Goal: Task Accomplishment & Management: Manage account settings

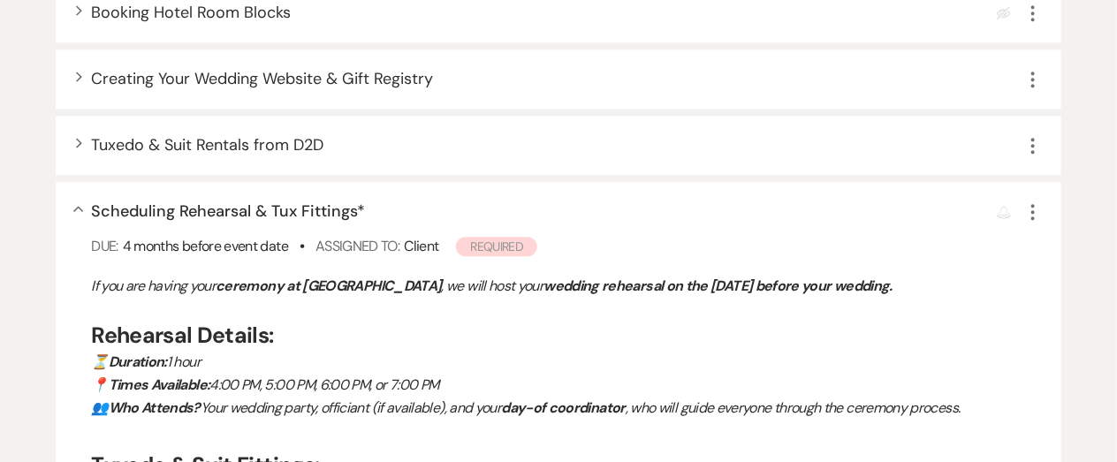
scroll to position [1748, 0]
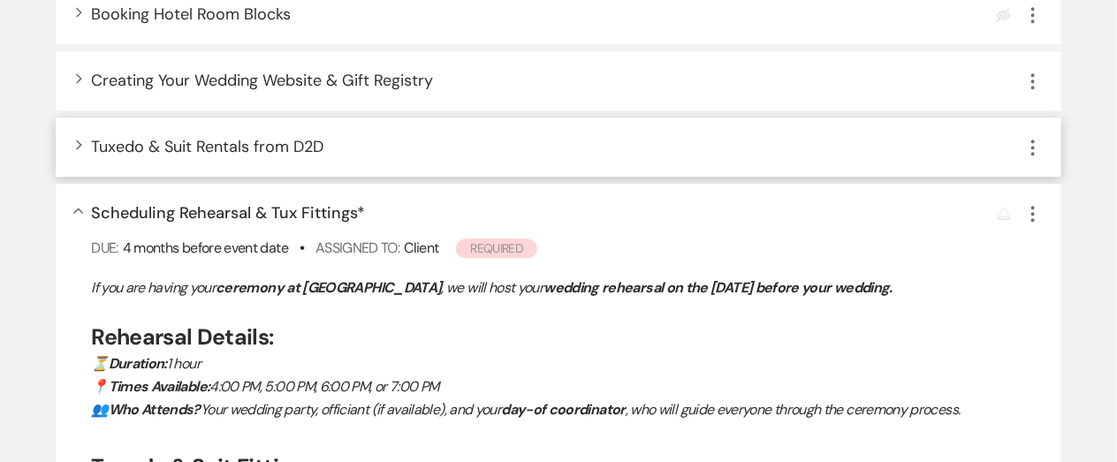
click at [284, 151] on span "Tuxedo & Suit Rentals from D2D" at bounding box center [207, 146] width 232 height 21
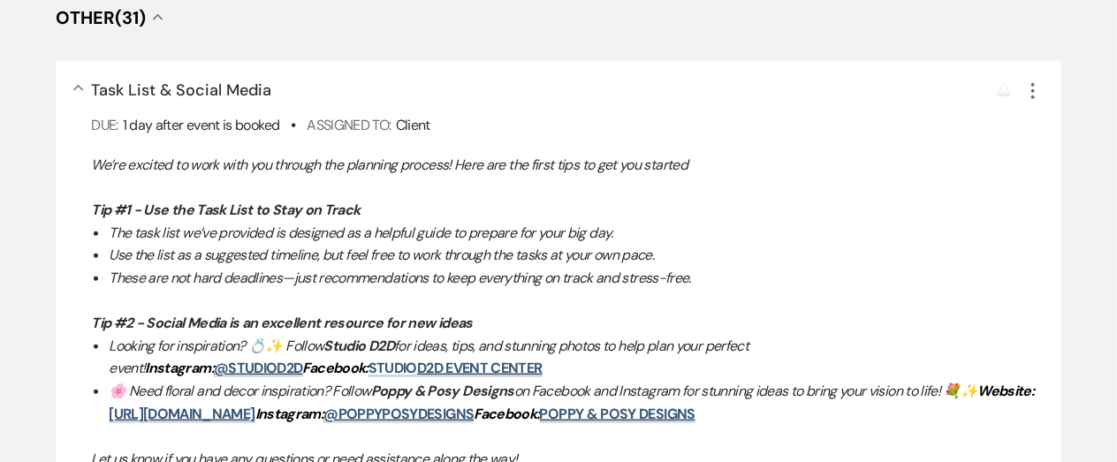
scroll to position [0, 0]
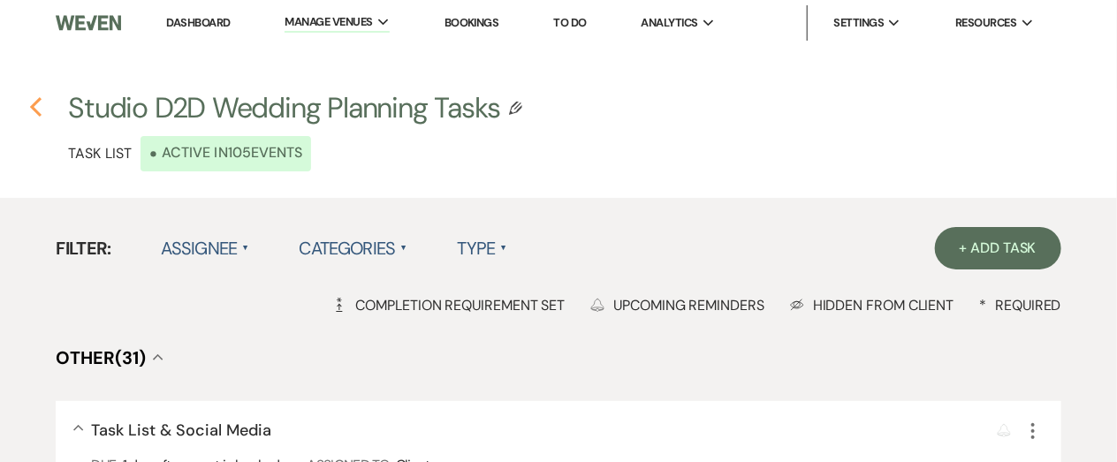
click at [36, 107] on icon "Previous" at bounding box center [35, 106] width 13 height 21
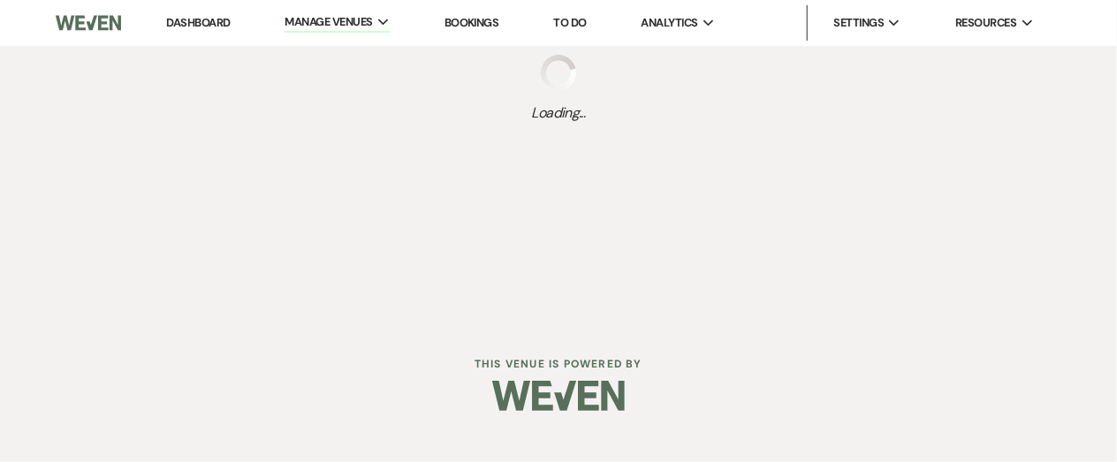
select select "Task List"
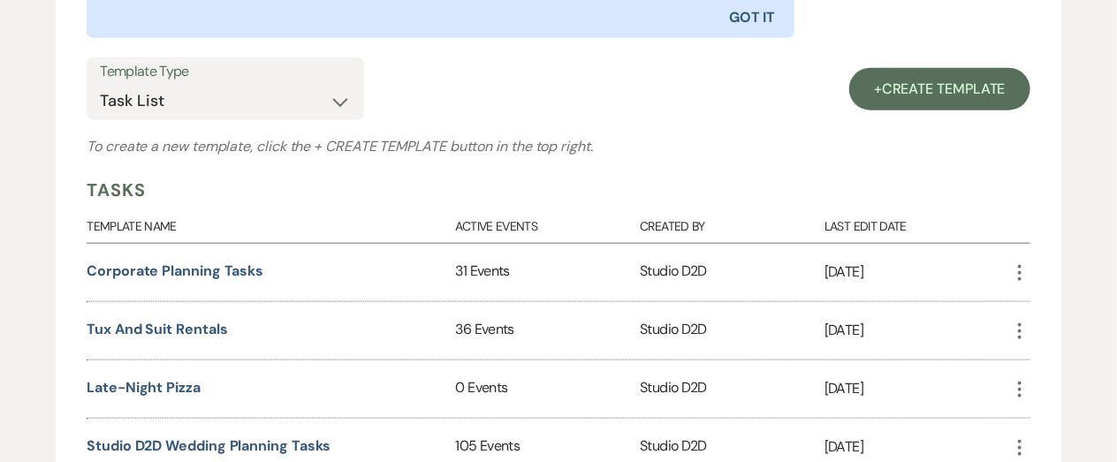
scroll to position [735, 0]
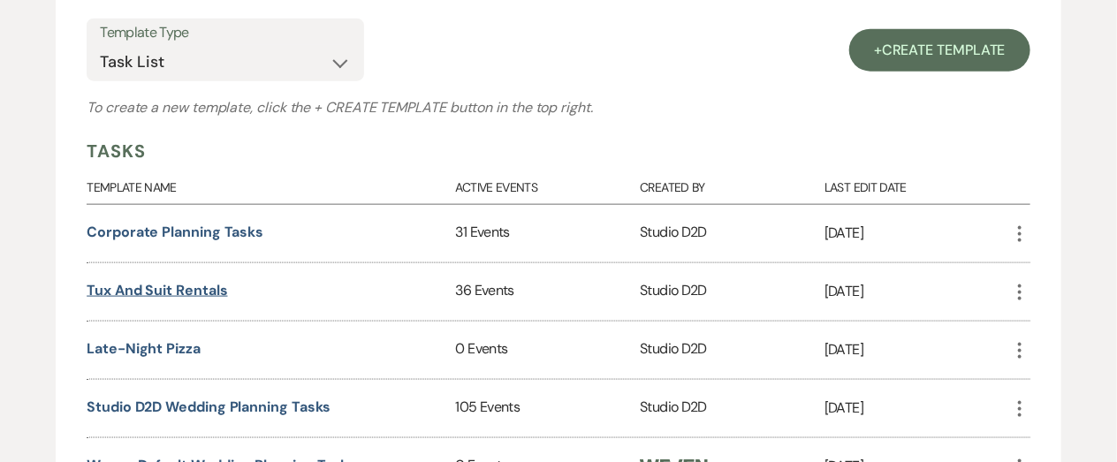
click at [198, 286] on link "Tux and Suit Rentals" at bounding box center [157, 290] width 140 height 19
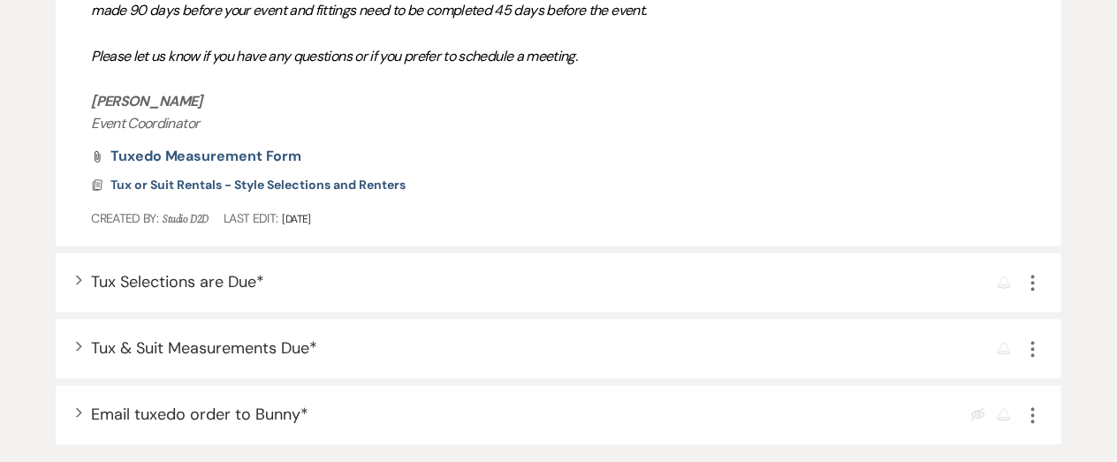
scroll to position [1312, 0]
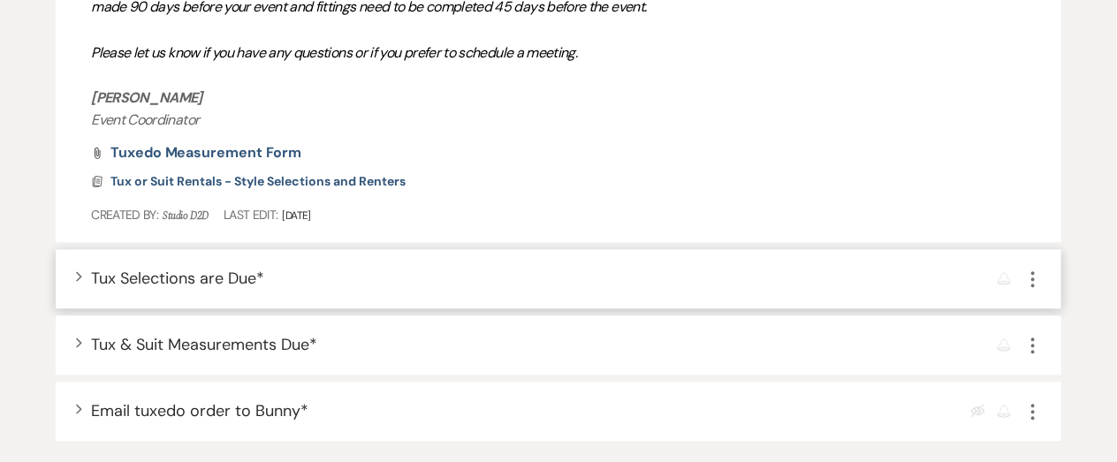
click at [246, 276] on span "Tux Selections are Due *" at bounding box center [177, 278] width 173 height 21
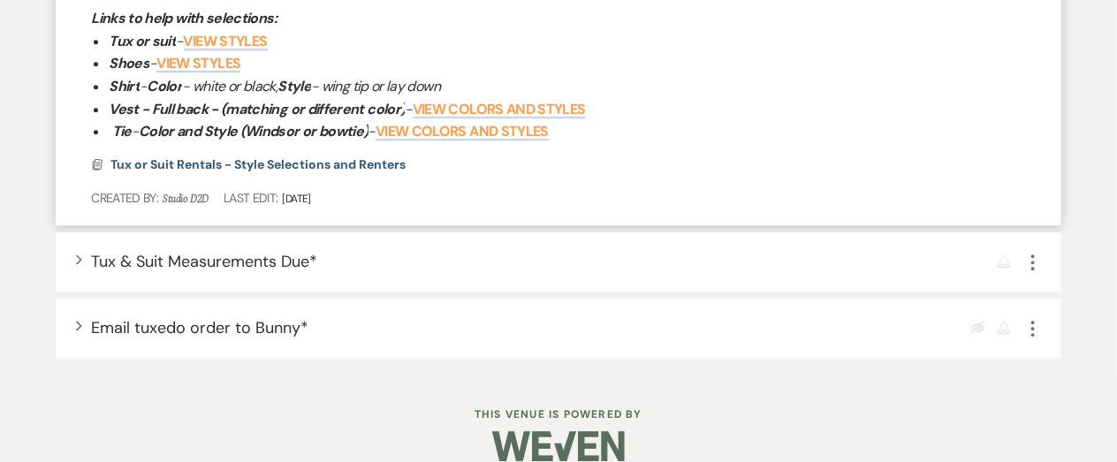
scroll to position [1744, 0]
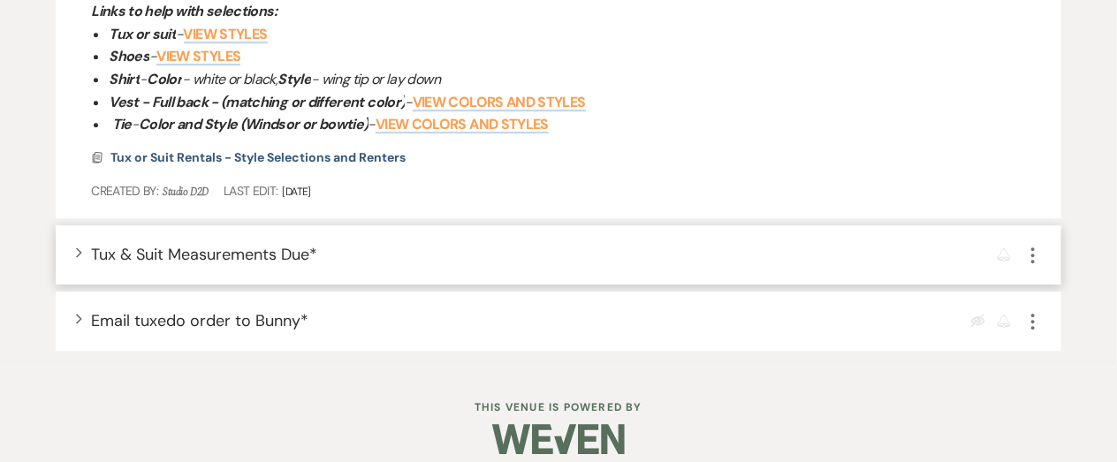
click at [257, 260] on span "Tux & Suit Measurements Due *" at bounding box center [204, 254] width 226 height 21
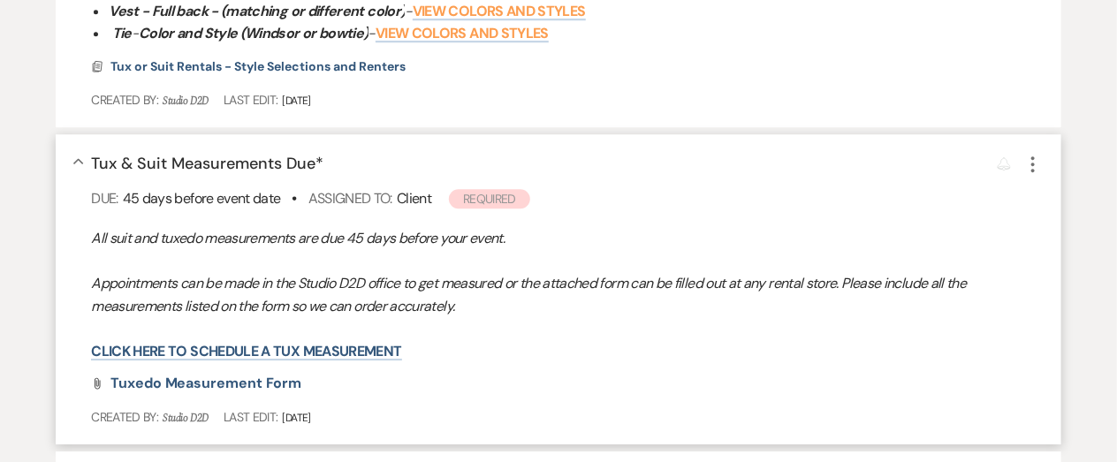
scroll to position [1846, 0]
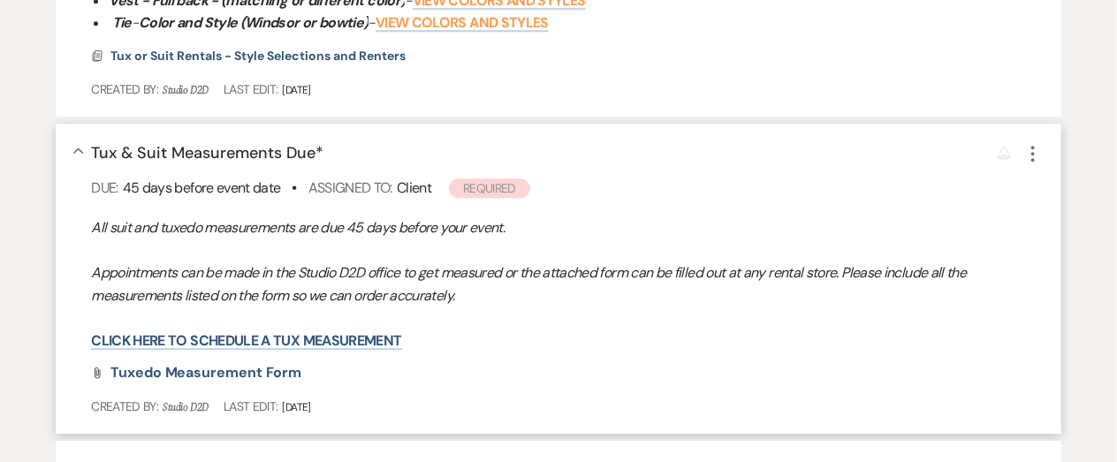
drag, startPoint x: 317, startPoint y: 155, endPoint x: 213, endPoint y: 148, distance: 104.5
click at [213, 148] on span "Tux & Suit Measurements Due *" at bounding box center [207, 152] width 232 height 21
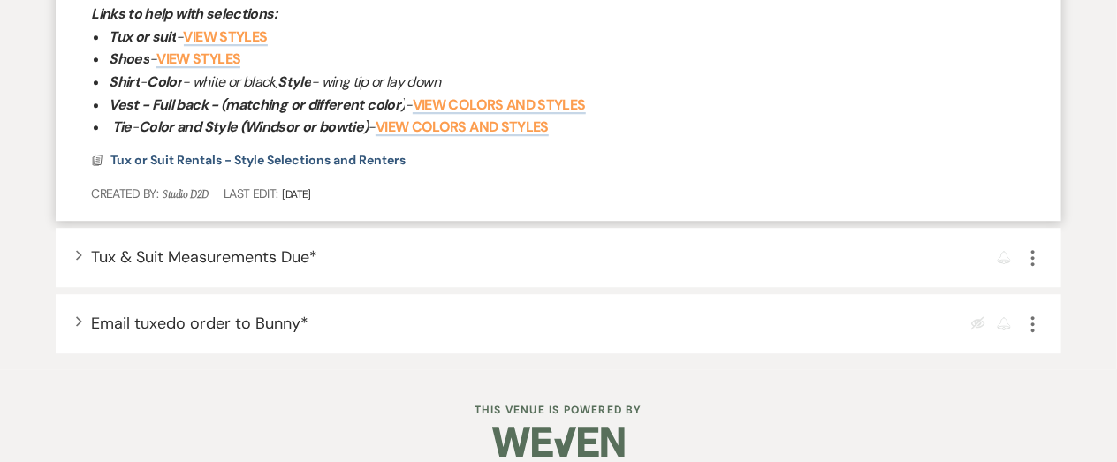
scroll to position [1762, 0]
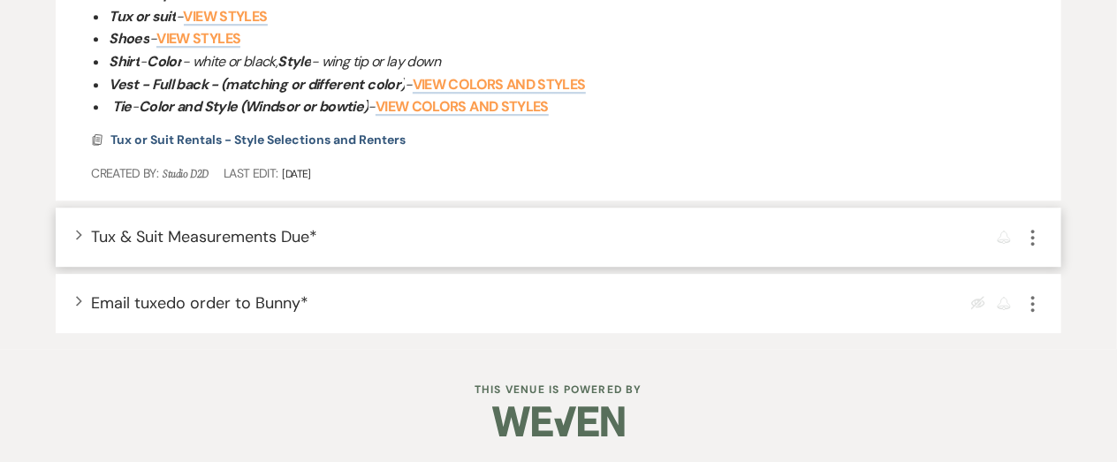
click at [284, 231] on span "Tux & Suit Measurements Due *" at bounding box center [204, 236] width 226 height 21
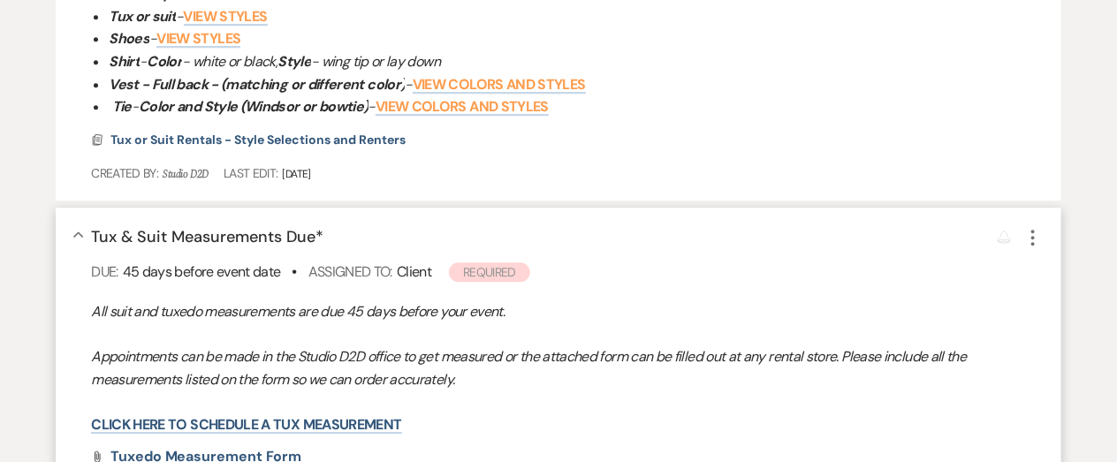
drag, startPoint x: 94, startPoint y: 234, endPoint x: 215, endPoint y: 239, distance: 121.1
click at [215, 239] on span "Tux & Suit Measurements Due *" at bounding box center [207, 236] width 232 height 21
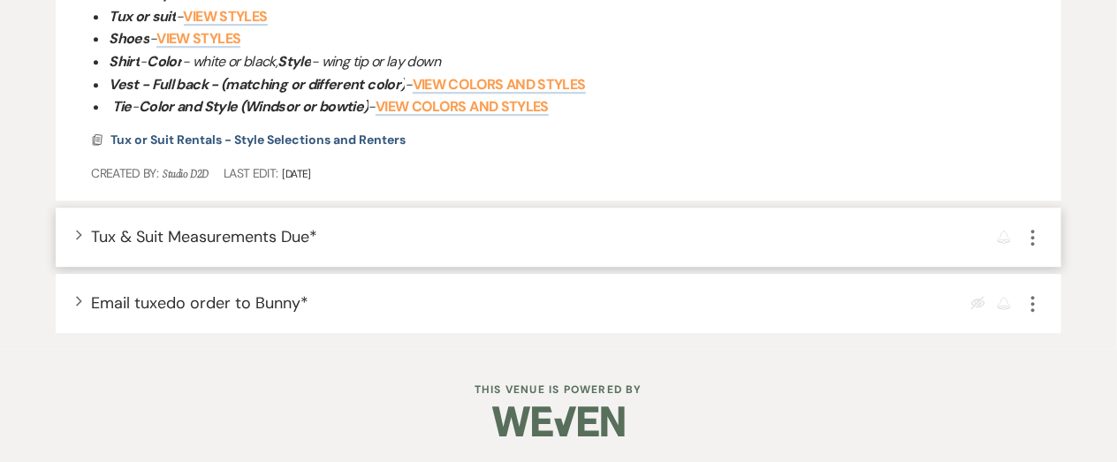
click at [1037, 239] on icon "More" at bounding box center [1032, 237] width 21 height 21
click at [1043, 266] on icon "Pencil" at bounding box center [1047, 272] width 11 height 13
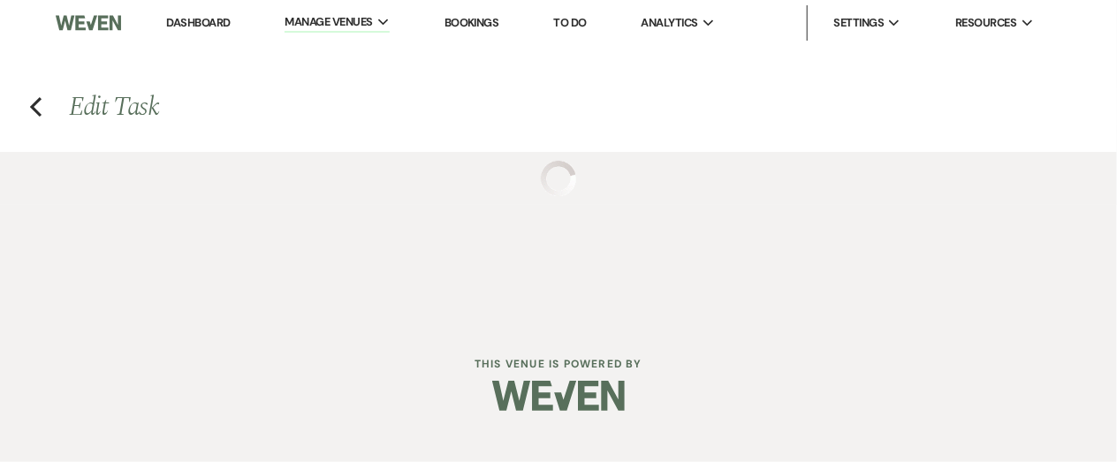
select select "true"
select select "planningToolsAccount"
select select "client"
select select "weeks"
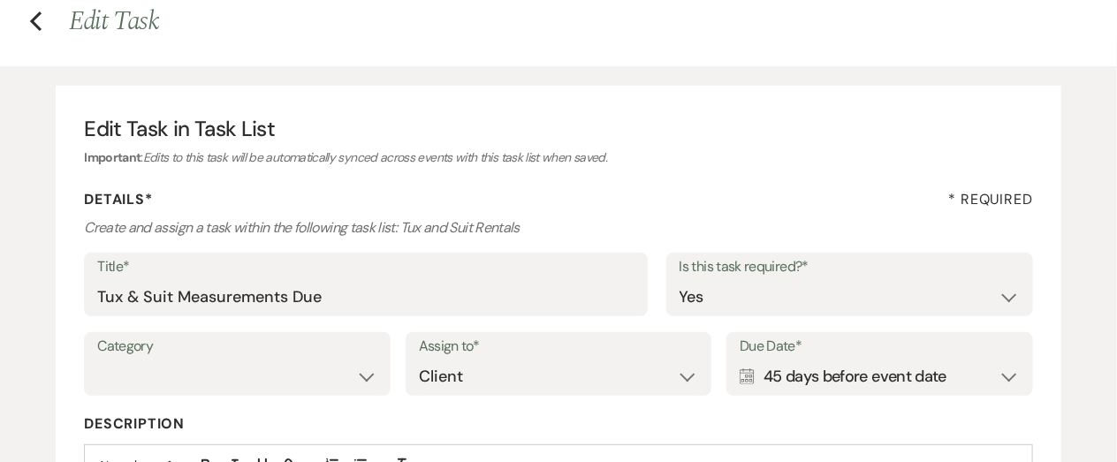
scroll to position [87, 0]
drag, startPoint x: 338, startPoint y: 298, endPoint x: 100, endPoint y: 289, distance: 238.7
click at [100, 289] on input "Tux & Suit Measurements Due" at bounding box center [365, 296] width 537 height 34
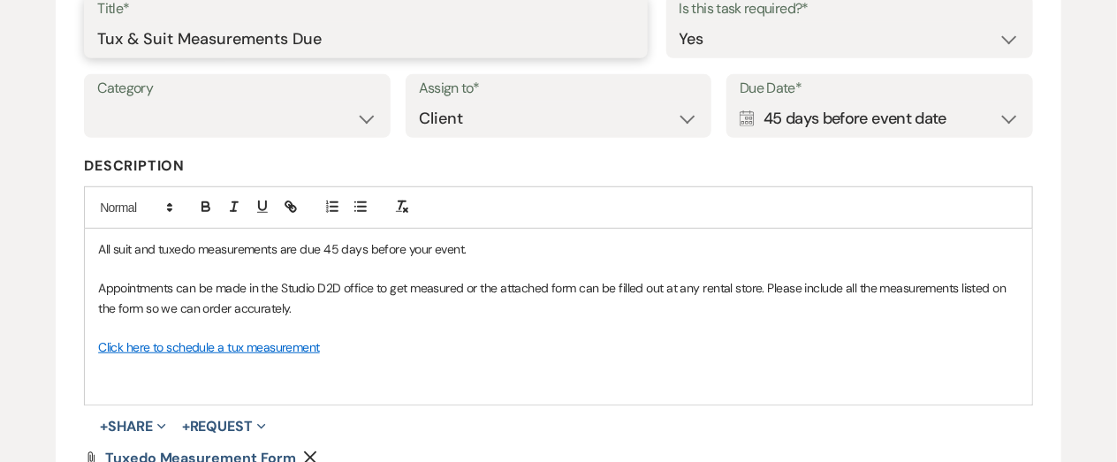
scroll to position [348, 0]
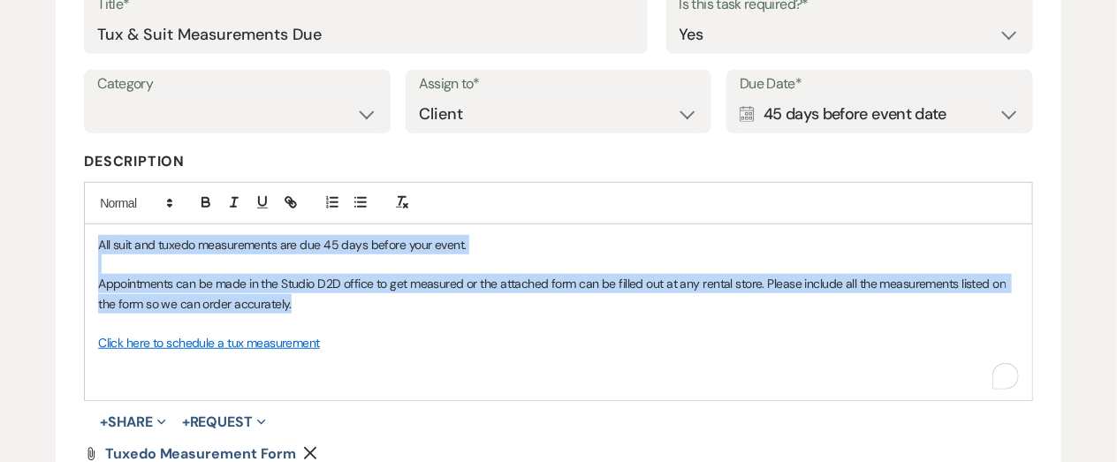
drag, startPoint x: 98, startPoint y: 240, endPoint x: 327, endPoint y: 308, distance: 238.7
click at [327, 308] on div "All suit and tuxedo measurements are due 45 days before your event. Appointment…" at bounding box center [558, 312] width 947 height 176
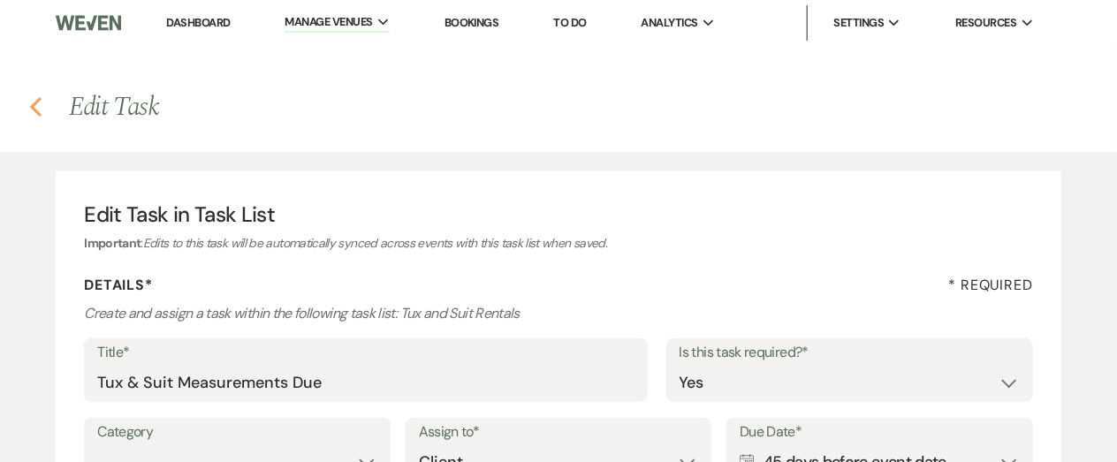
click at [33, 113] on icon "Previous" at bounding box center [35, 106] width 13 height 21
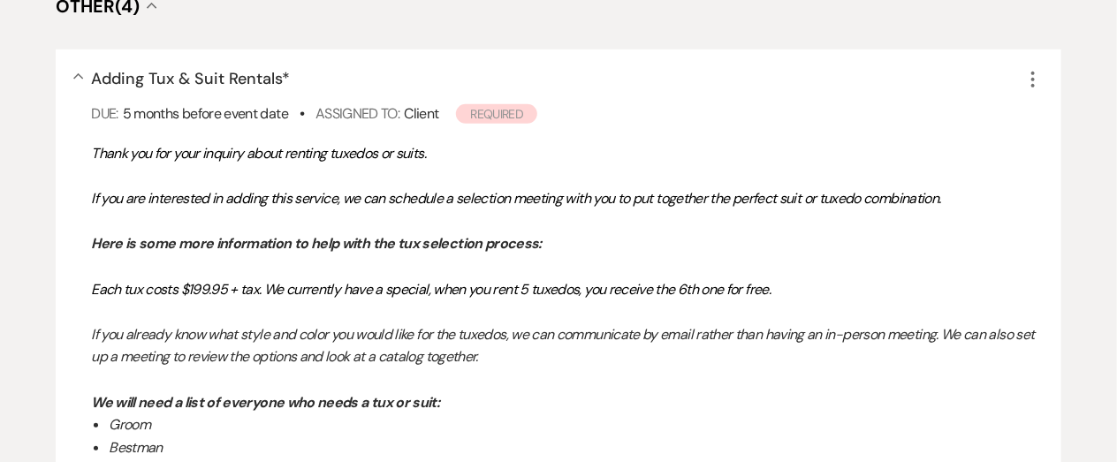
scroll to position [350, 0]
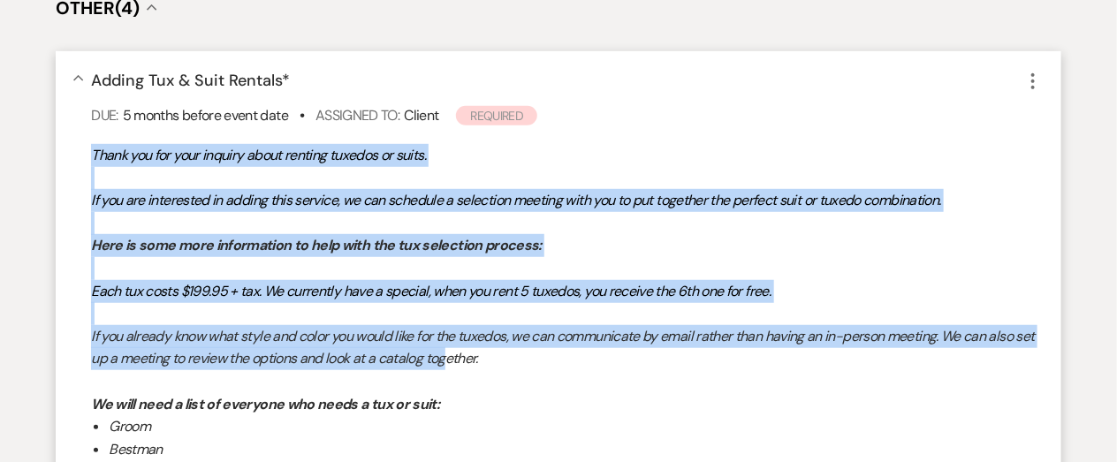
drag, startPoint x: 94, startPoint y: 144, endPoint x: 474, endPoint y: 349, distance: 431.7
click at [518, 361] on p "If you already know what style and color you would like for the tuxedos, we can…" at bounding box center [567, 347] width 952 height 45
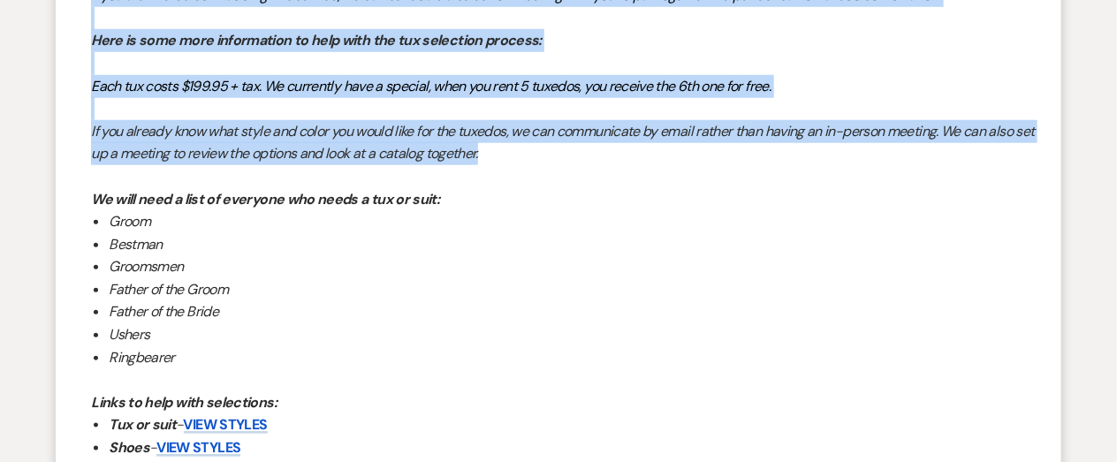
scroll to position [557, 0]
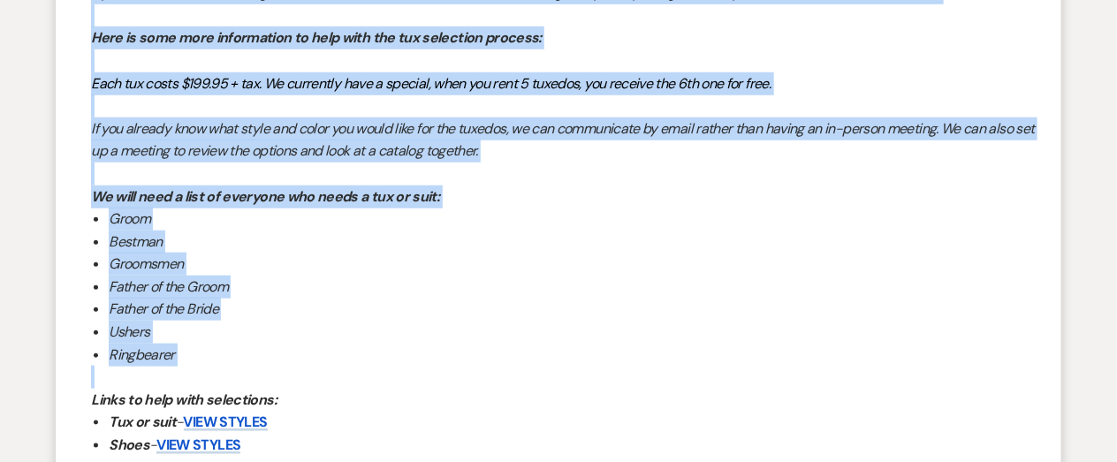
click at [257, 366] on p at bounding box center [567, 377] width 952 height 23
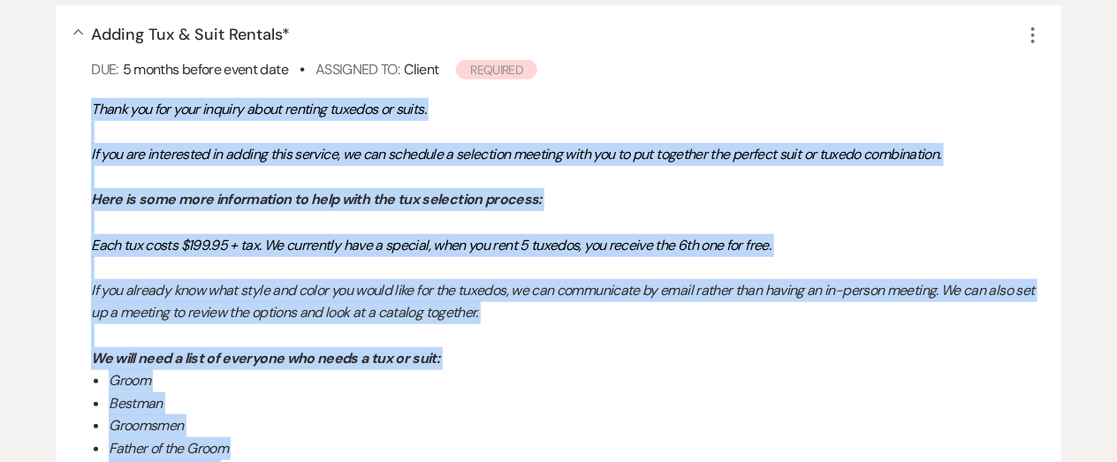
scroll to position [397, 0]
copy div "Thank you for your inquiry about renting tuxedos or suits. If you are intereste…"
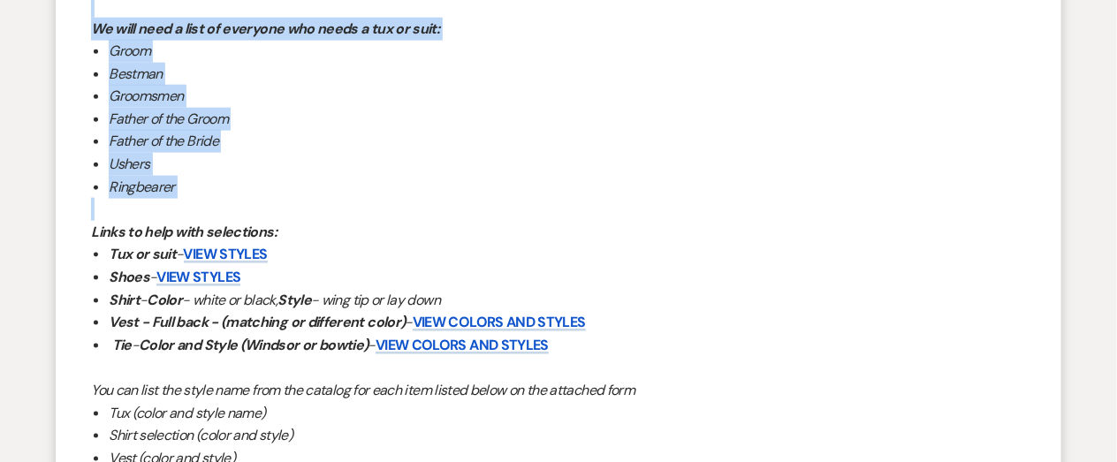
scroll to position [725, 0]
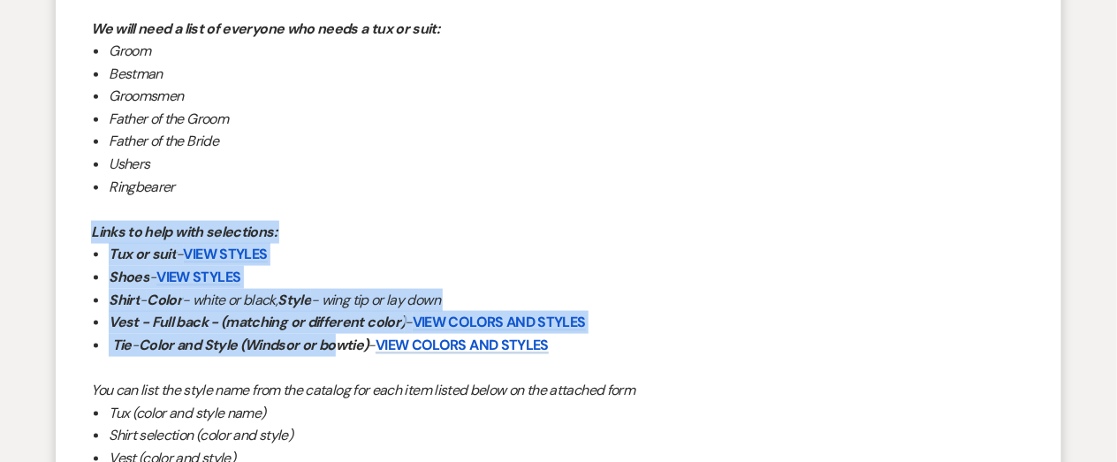
drag, startPoint x: 91, startPoint y: 225, endPoint x: 344, endPoint y: 345, distance: 279.8
click at [344, 345] on div "Thank you for your inquiry about renting tuxedos or suits. If you are intereste…" at bounding box center [567, 244] width 952 height 950
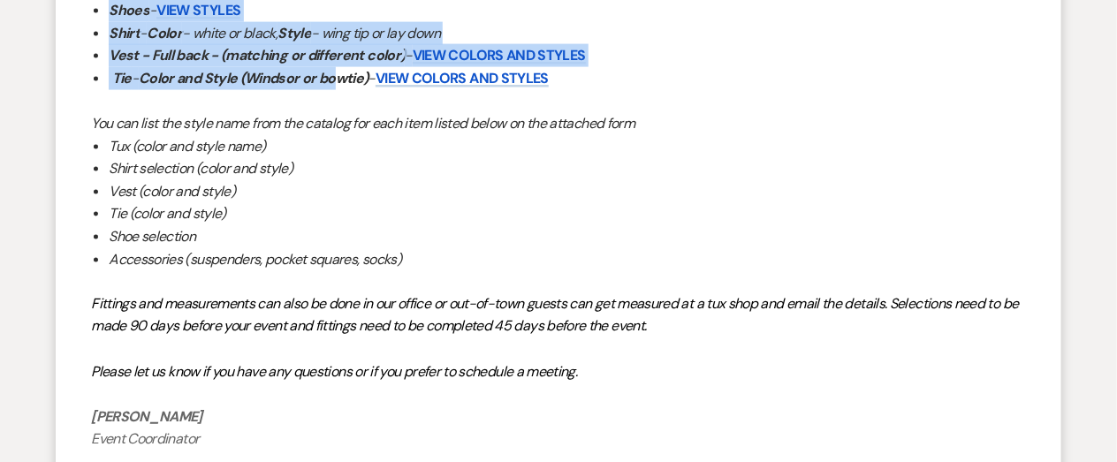
scroll to position [998, 0]
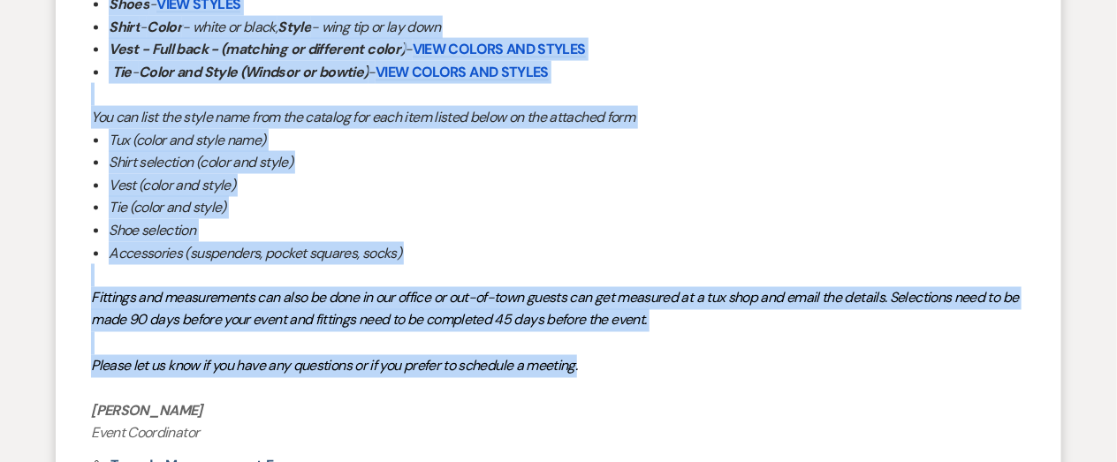
click at [597, 363] on p "Please let us know if you have any questions or if you prefer to schedule a mee…" at bounding box center [567, 366] width 952 height 23
copy div "Links to help with selections: Tux or suit - View styles Shoes - View styles Sh…"
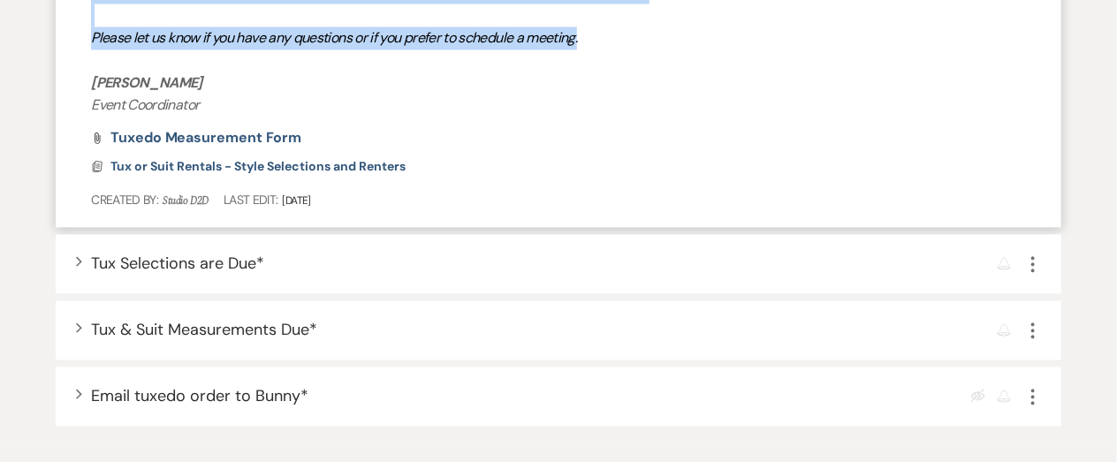
scroll to position [1332, 0]
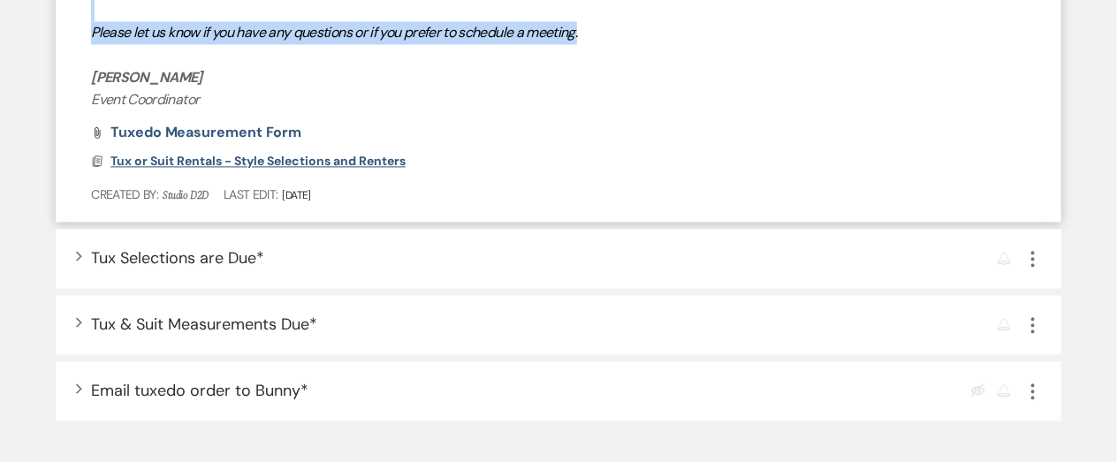
click at [309, 158] on span "Tux or Suit Rentals - Style Selections and Renters" at bounding box center [257, 161] width 295 height 16
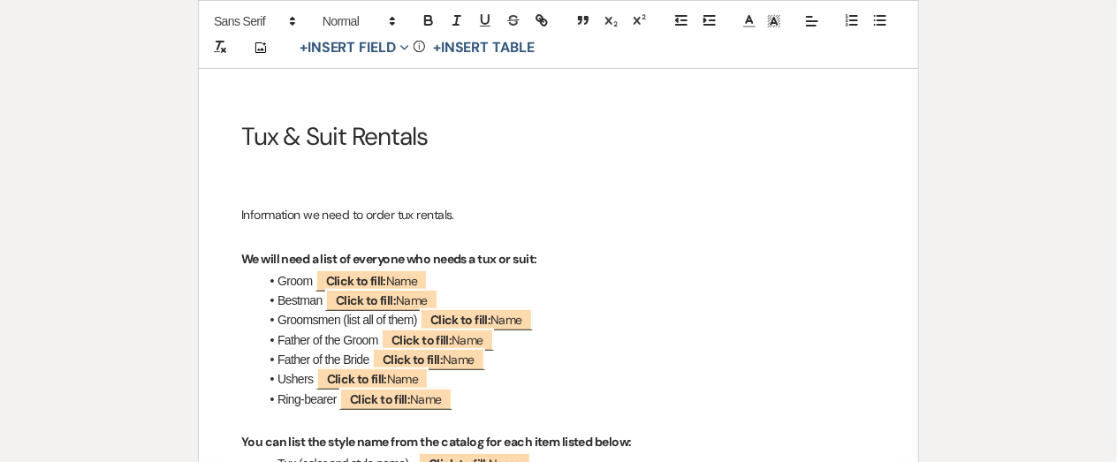
scroll to position [211, 0]
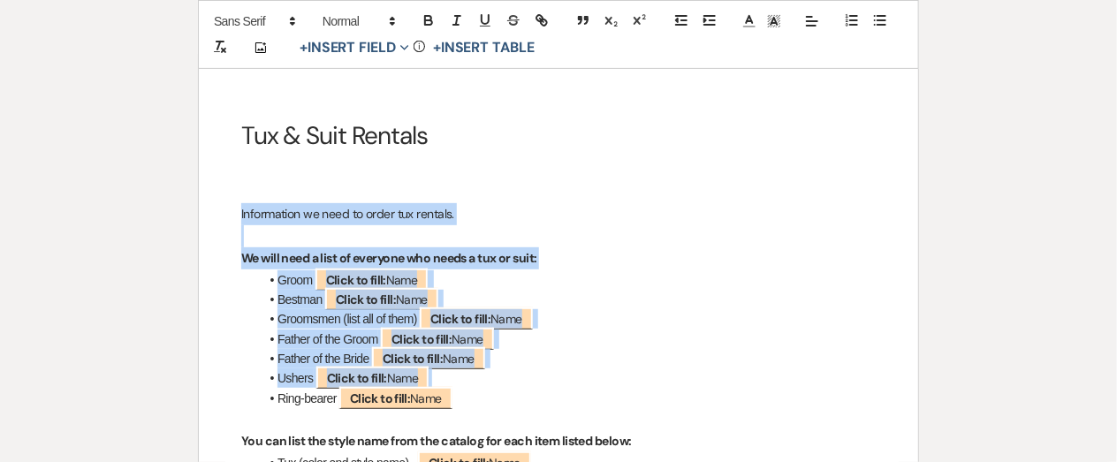
drag, startPoint x: 242, startPoint y: 213, endPoint x: 702, endPoint y: 392, distance: 494.0
click at [702, 392] on div "Tux & Suit Rentals Information we need to order tux rentals. We will need a lis…" at bounding box center [558, 450] width 719 height 790
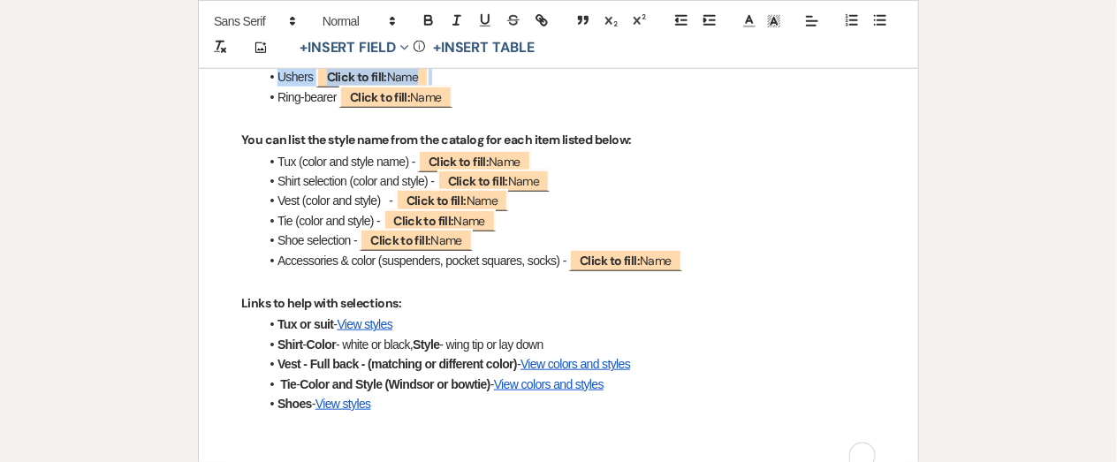
scroll to position [515, 0]
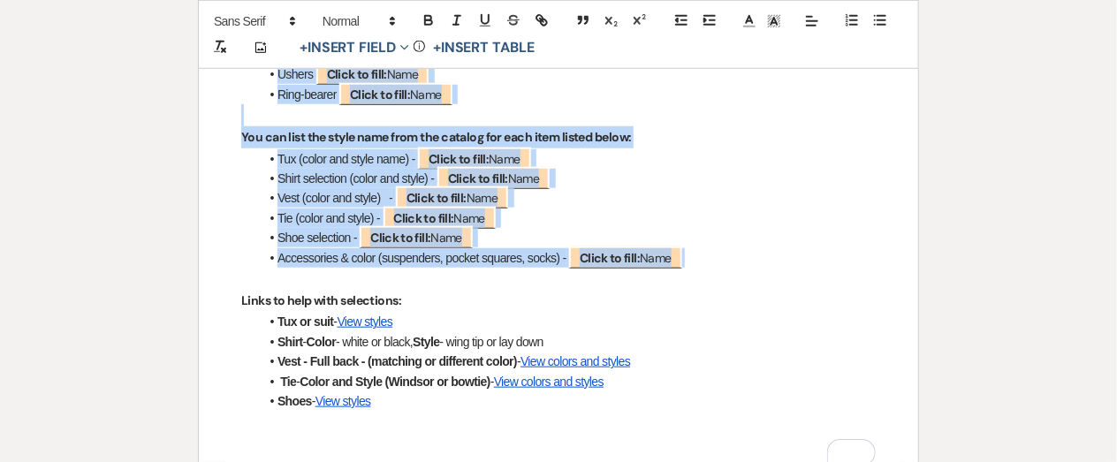
click at [722, 268] on li "Accessories & color (suspenders, pocket squares, socks) - ﻿ Click to fill: Name…" at bounding box center [567, 257] width 617 height 19
copy div "Information we need to order tux rentals. We will need a list of everyone who n…"
click at [614, 188] on li "Shirt selection (color and style) - ﻿ Click to fill: Name ﻿" at bounding box center [567, 178] width 617 height 19
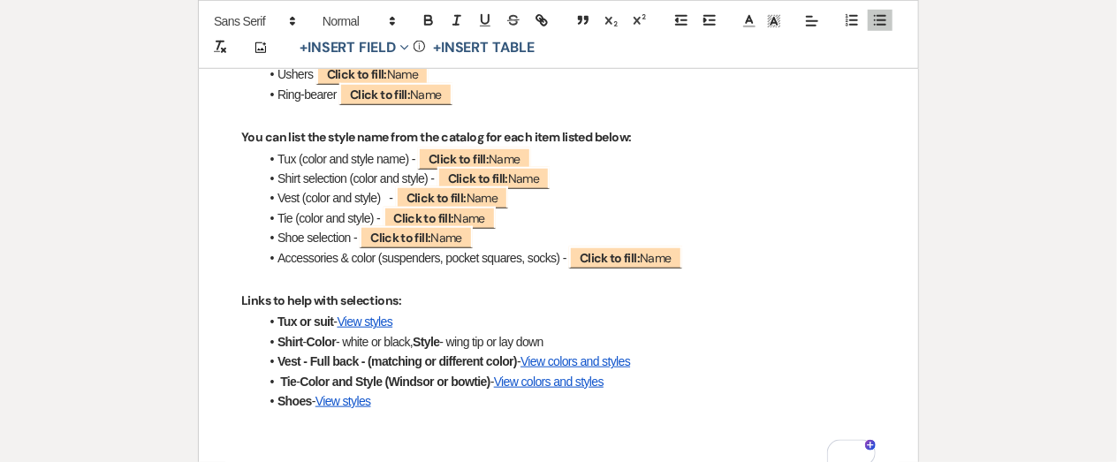
click at [382, 329] on link "View styles" at bounding box center [365, 322] width 56 height 14
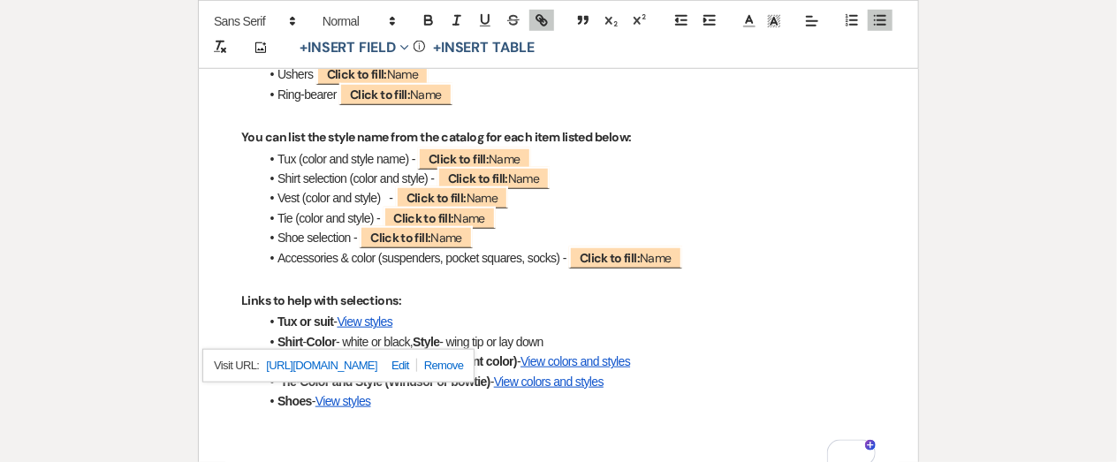
click at [417, 368] on link at bounding box center [397, 365] width 40 height 13
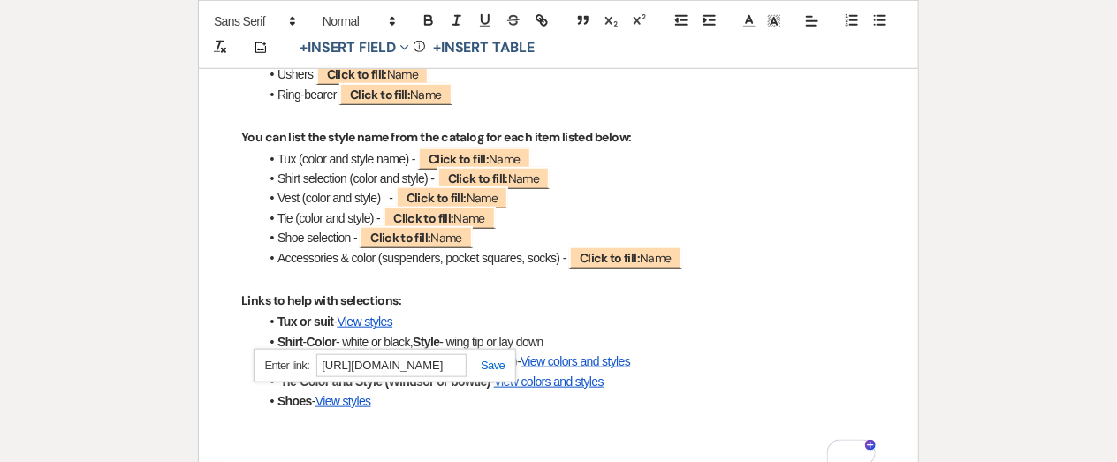
click at [505, 326] on li "Tux or suit - View styles" at bounding box center [567, 321] width 617 height 19
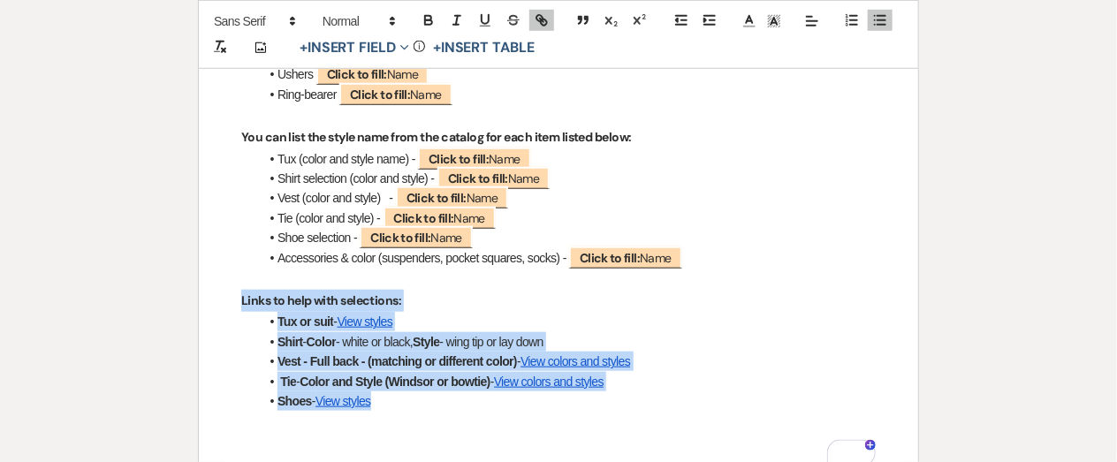
drag, startPoint x: 239, startPoint y: 307, endPoint x: 406, endPoint y: 408, distance: 194.2
click at [406, 408] on div "Tux & Suit Rentals Information we need to order tux rentals. We will need a lis…" at bounding box center [558, 146] width 719 height 790
copy div "Links to help with selections: Tux or suit - View styles Shirt - Color - white …"
click at [481, 325] on li "Tux or suit - View styles" at bounding box center [567, 321] width 617 height 19
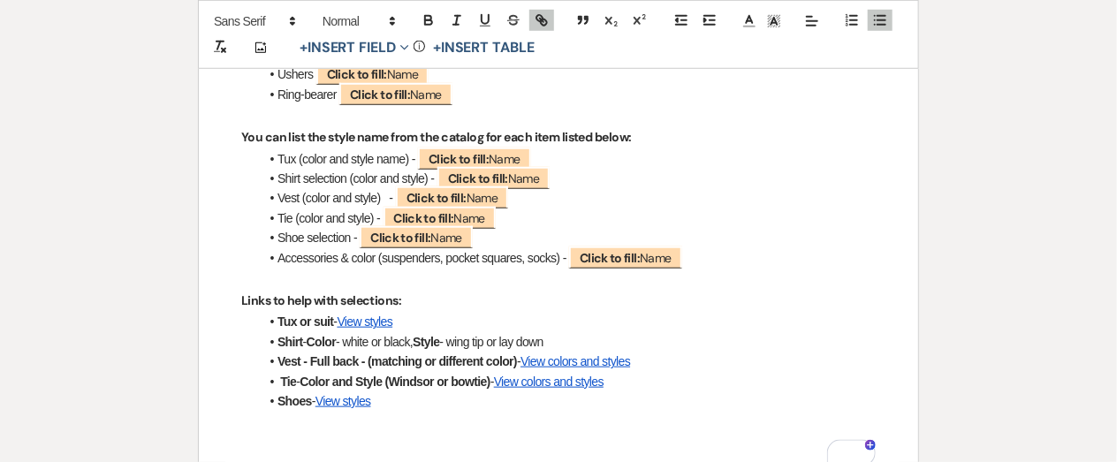
click at [565, 368] on link "View colors and styles" at bounding box center [575, 361] width 110 height 14
click at [625, 401] on link at bounding box center [605, 404] width 40 height 13
click at [384, 329] on link "View styles" at bounding box center [365, 322] width 56 height 14
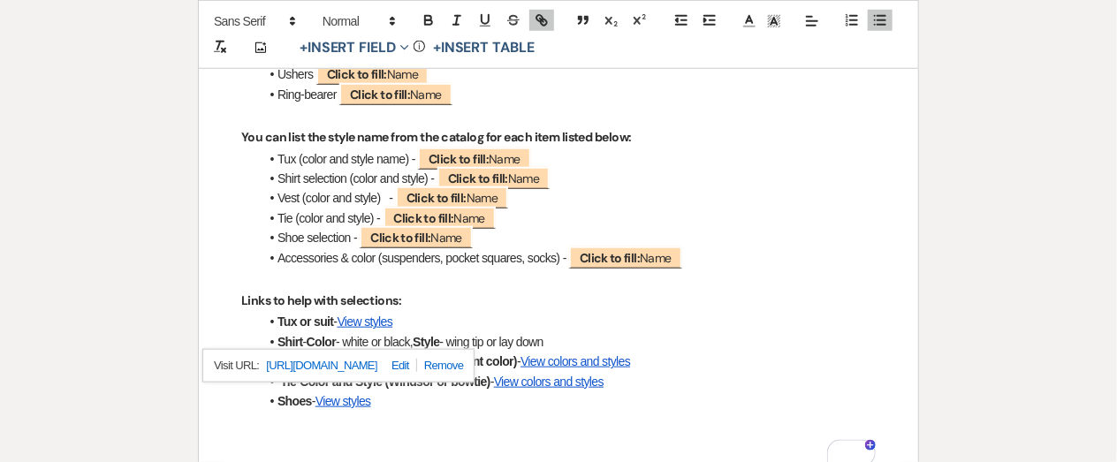
click at [417, 370] on link at bounding box center [397, 365] width 40 height 13
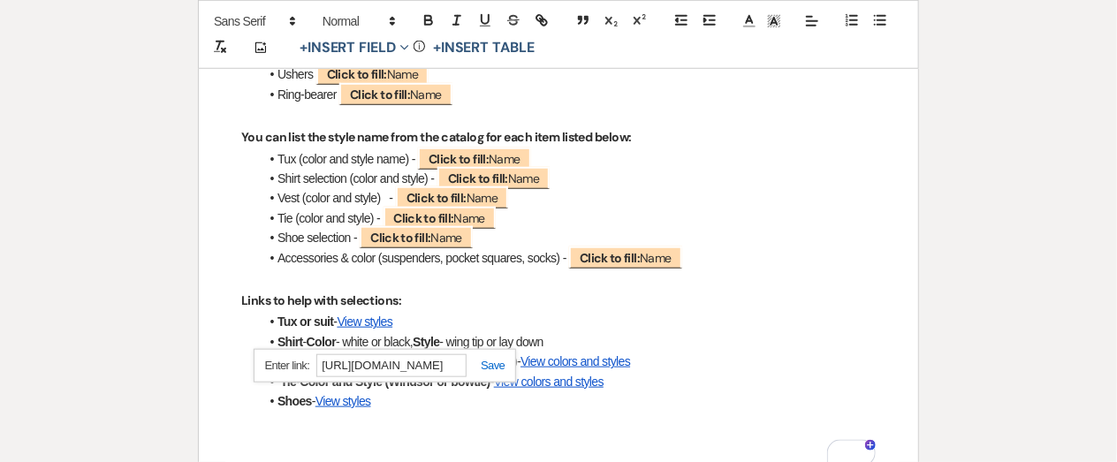
click at [591, 331] on li "Tux or suit - View styles" at bounding box center [567, 321] width 617 height 19
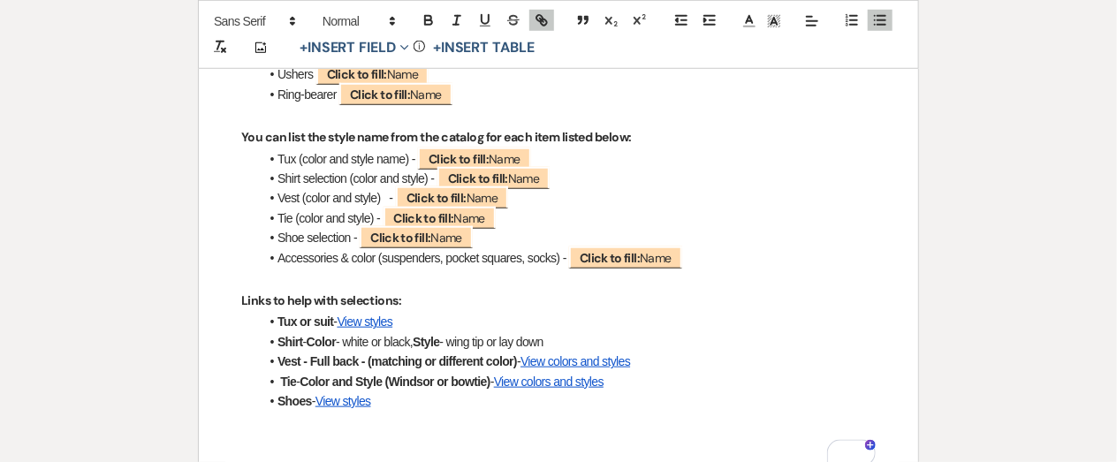
click at [588, 368] on link "View colors and styles" at bounding box center [575, 361] width 110 height 14
click at [625, 405] on link at bounding box center [605, 404] width 40 height 13
type input "https://www.bunnytuxedos.com/collections?Vest+and+Ties=Vest+and+Ties"
click at [683, 368] on li "Vest - Full back - (matching or different color) - View colors and styles" at bounding box center [567, 361] width 617 height 19
click at [612, 368] on link "View colors and styles" at bounding box center [575, 361] width 110 height 14
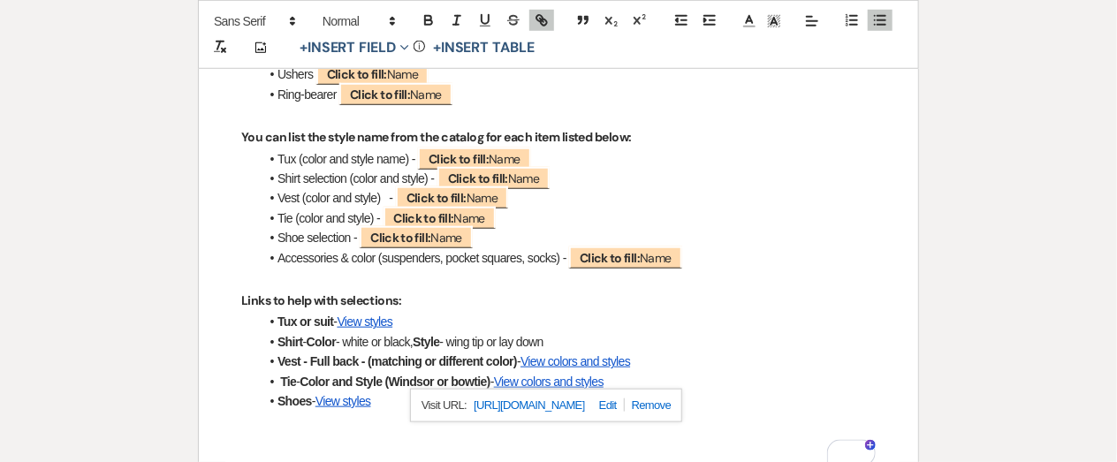
click at [585, 405] on link "https://www.bunnytuxedos.com/collections?Vest+and+Ties=Vest+and+Ties" at bounding box center [529, 405] width 111 height 23
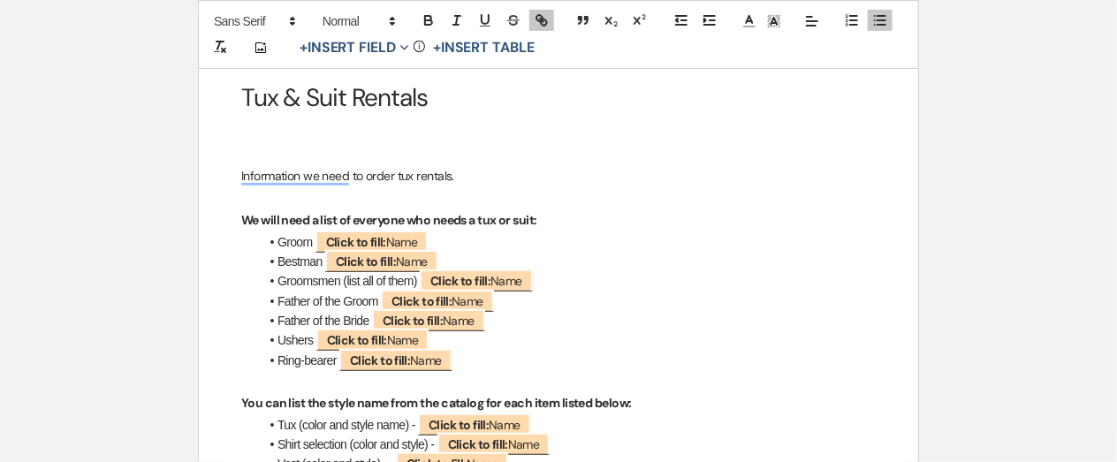
scroll to position [246, 0]
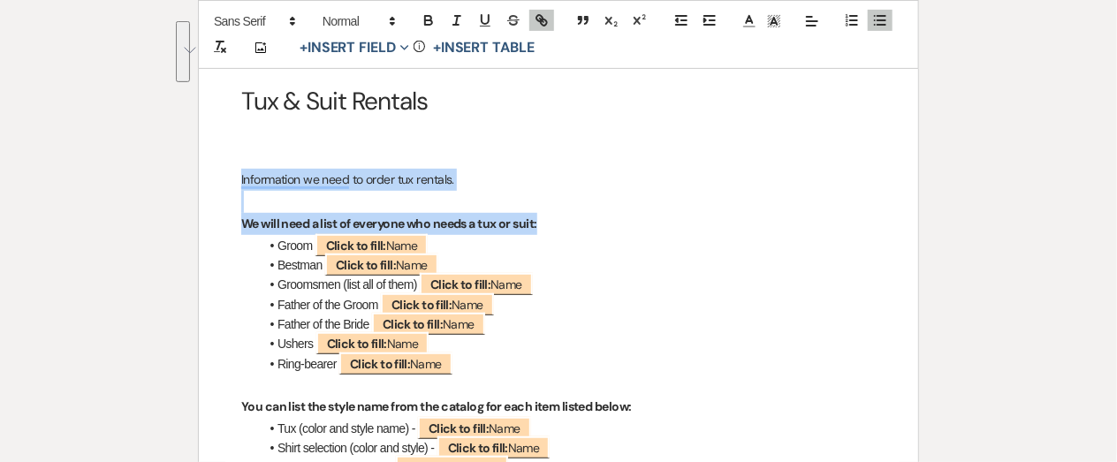
drag, startPoint x: 234, startPoint y: 178, endPoint x: 584, endPoint y: 230, distance: 353.7
click at [584, 230] on div "Tux & Suit Rentals Information we need to order tux rentals. We will need a lis…" at bounding box center [558, 415] width 719 height 790
copy div "Information we need to order tux rentals. We will need a list of everyone who n…"
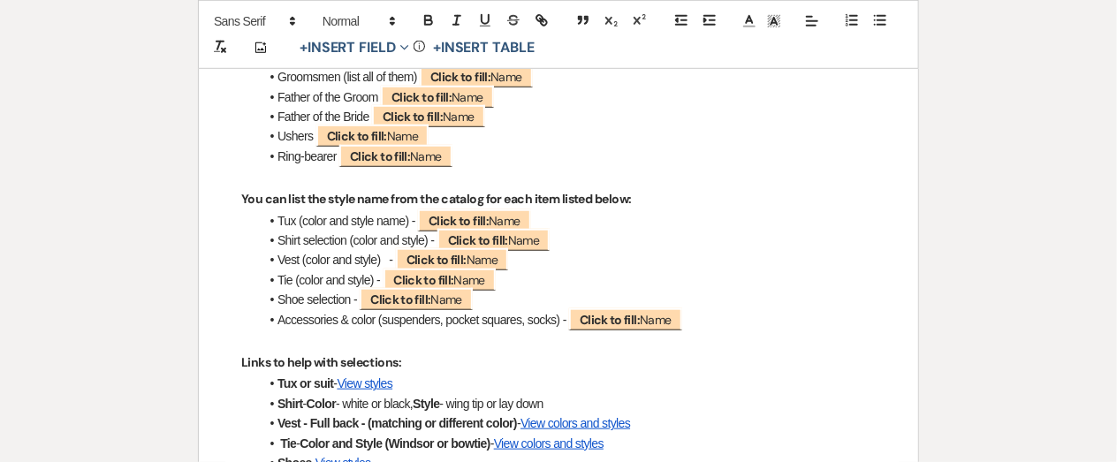
scroll to position [452, 0]
click at [350, 206] on strong "You can list the style name from the catalog for each item listed below:" at bounding box center [436, 200] width 391 height 16
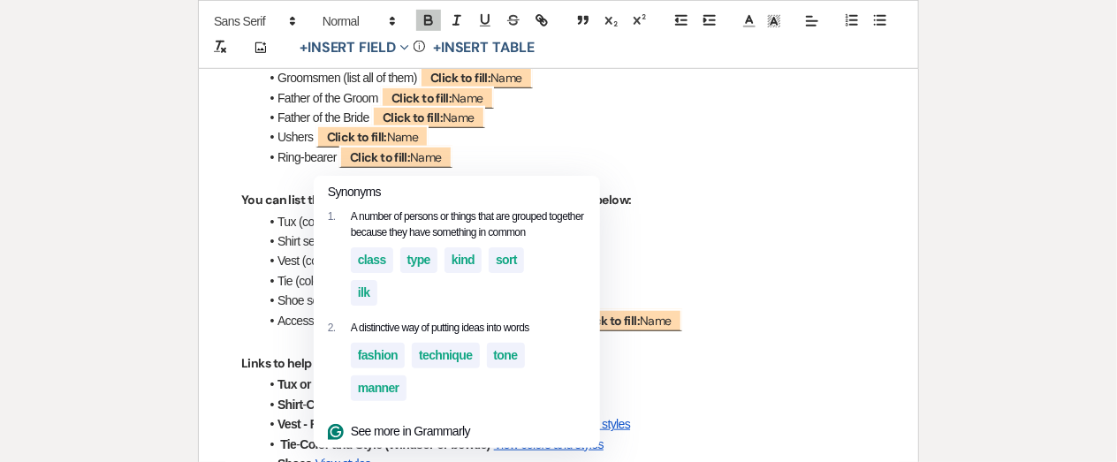
click at [350, 206] on div "Synonyms" at bounding box center [457, 192] width 286 height 33
click at [265, 208] on strong "You can list the style name from the catalog for each item listed below:" at bounding box center [436, 200] width 391 height 16
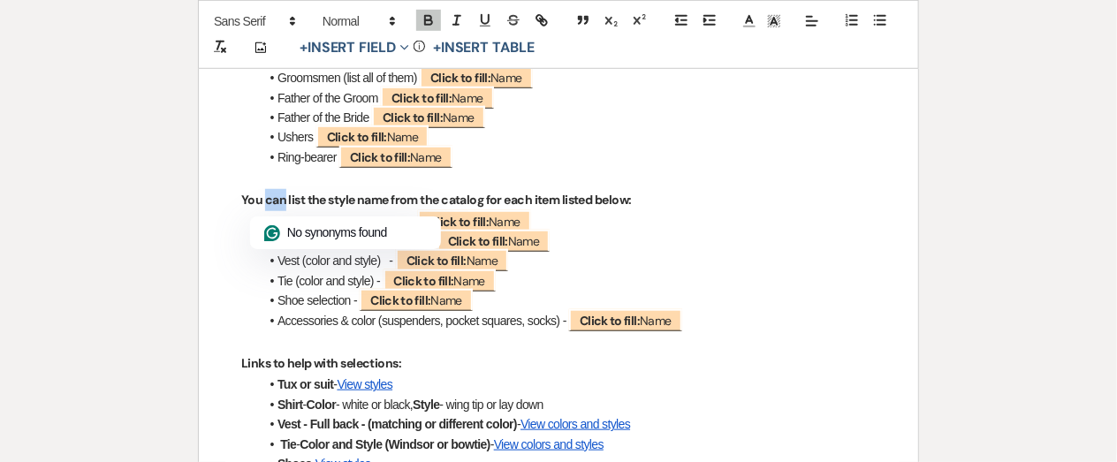
click at [265, 208] on strong "You can list the style name from the catalog for each item listed below:" at bounding box center [436, 200] width 391 height 16
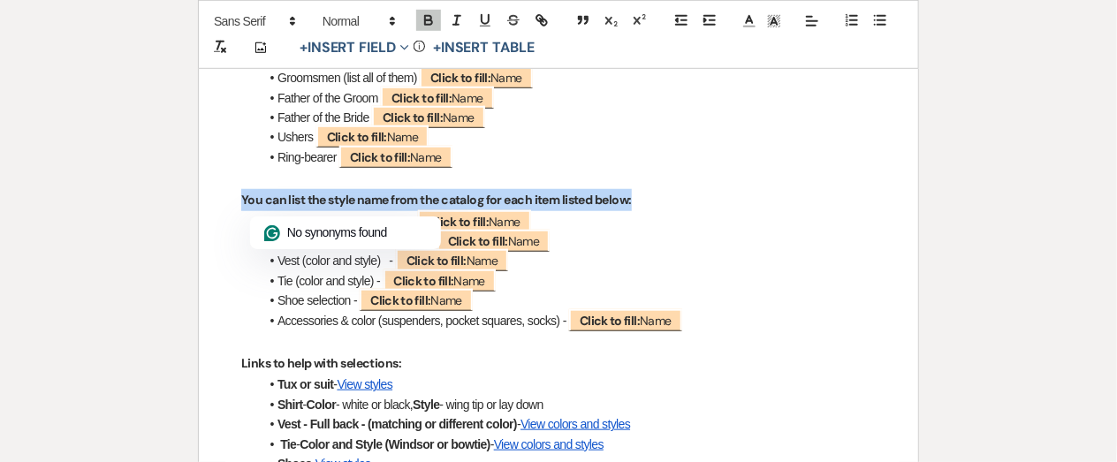
copy strong "You can list the style name from the catalog for each item listed below:"
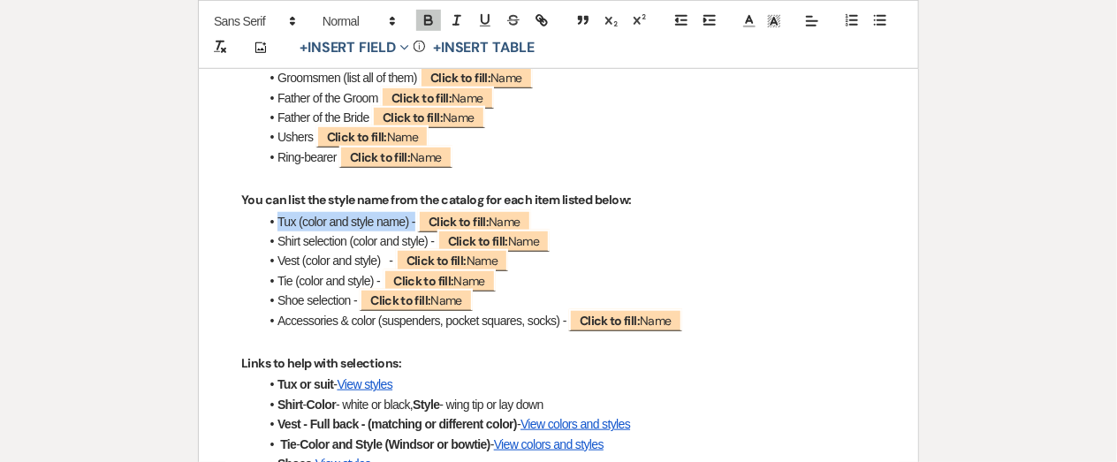
drag, startPoint x: 414, startPoint y: 230, endPoint x: 278, endPoint y: 228, distance: 136.1
click at [278, 228] on li "Tux (color and style name) - ﻿ Click to fill: Name ﻿" at bounding box center [567, 221] width 617 height 19
copy li "Tux (color and style name) -"
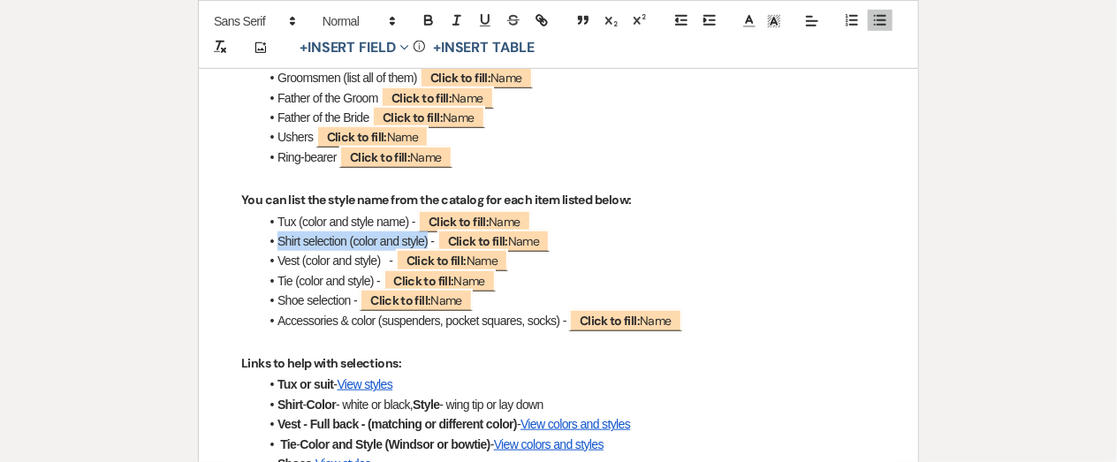
drag, startPoint x: 278, startPoint y: 245, endPoint x: 428, endPoint y: 254, distance: 149.6
click at [428, 251] on li "Shirt selection (color and style) - ﻿ Click to fill: Name ﻿" at bounding box center [567, 240] width 617 height 19
copy li "Shirt selection (color and style)"
drag, startPoint x: 278, startPoint y: 272, endPoint x: 381, endPoint y: 278, distance: 102.7
click at [381, 278] on ul "Tux (color and style name) - ﻿ Click to fill: Name ﻿ Shirt selection (color and…" at bounding box center [567, 271] width 617 height 118
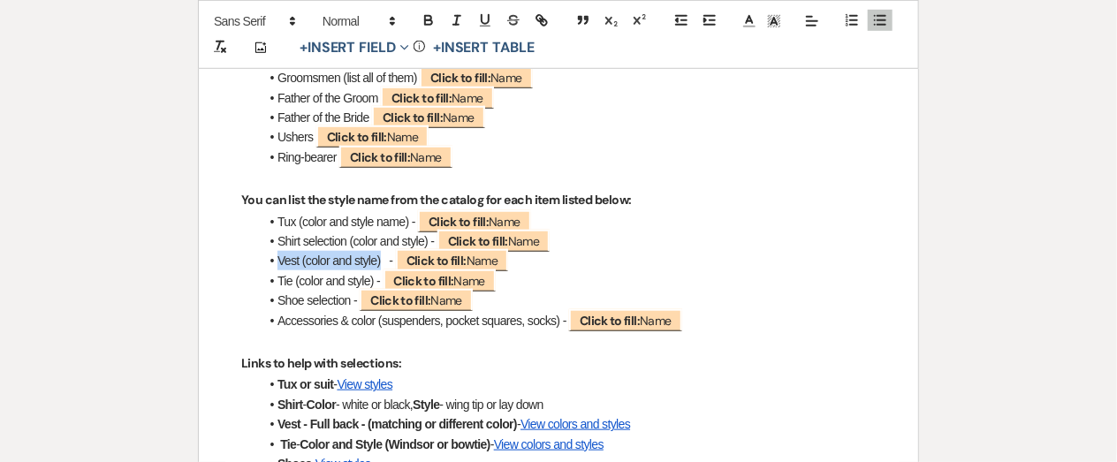
copy li "Vest (color and style)"
drag, startPoint x: 278, startPoint y: 287, endPoint x: 375, endPoint y: 295, distance: 97.5
click at [375, 291] on li "Tie (color and style) - ﻿ Click to fill: Name ﻿" at bounding box center [567, 280] width 617 height 19
copy li "Tie (color and style)"
drag, startPoint x: 280, startPoint y: 310, endPoint x: 352, endPoint y: 318, distance: 72.0
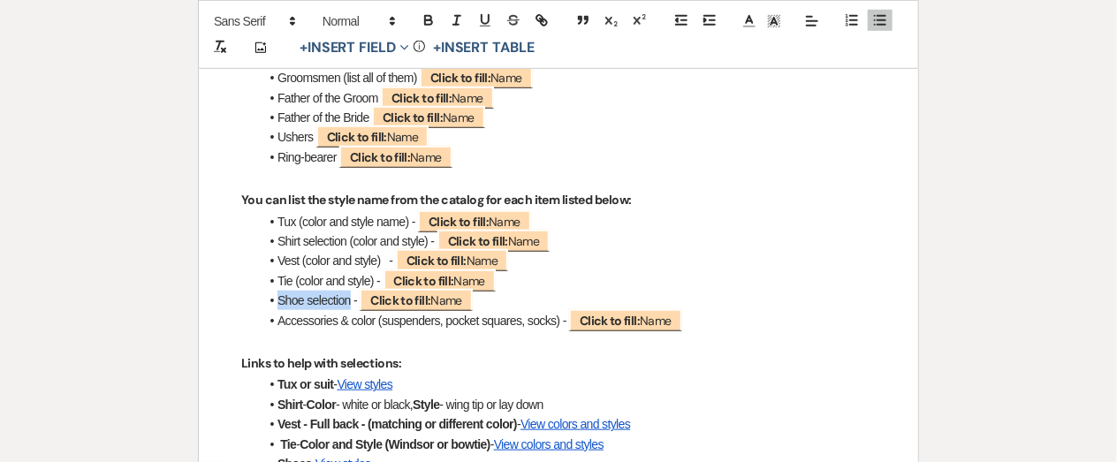
click at [352, 310] on li "Shoe selection - ﻿ Click to fill: Name ﻿" at bounding box center [567, 300] width 617 height 19
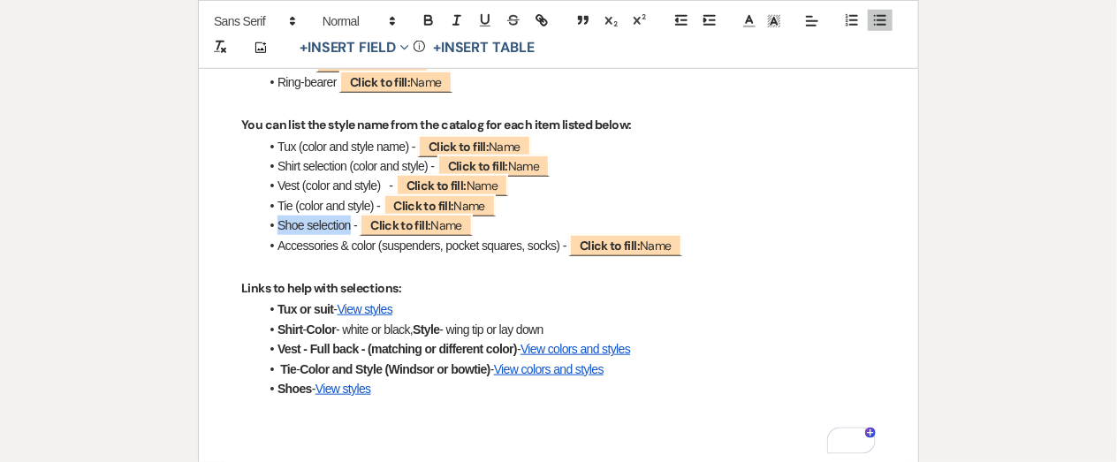
scroll to position [529, 0]
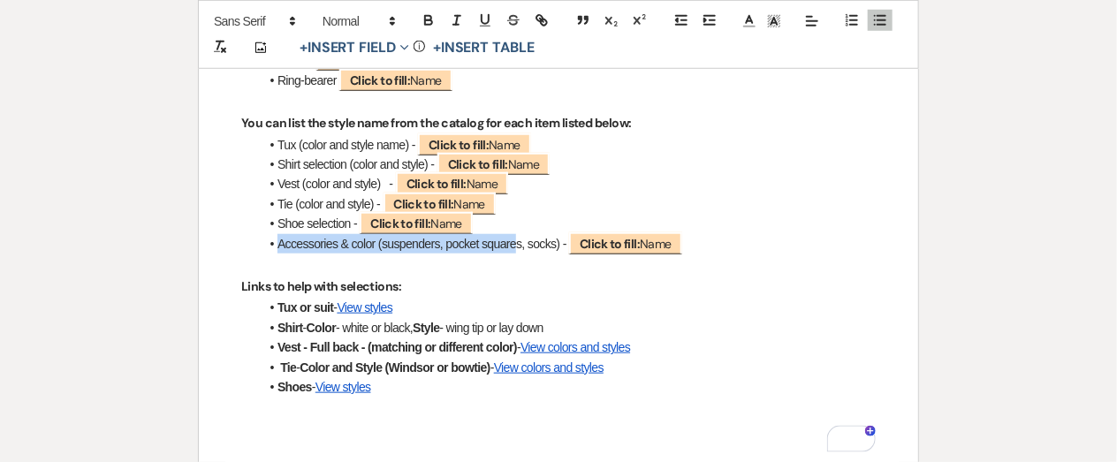
drag, startPoint x: 277, startPoint y: 255, endPoint x: 518, endPoint y: 257, distance: 240.3
click at [518, 254] on li "Accessories & color (suspenders, pocket squares, socks) - ﻿ Click to fill: Name…" at bounding box center [567, 243] width 617 height 19
click at [561, 254] on li "Accessories & color (suspenders, pocket squares, socks) - ﻿ Click to fill: Name…" at bounding box center [567, 243] width 617 height 19
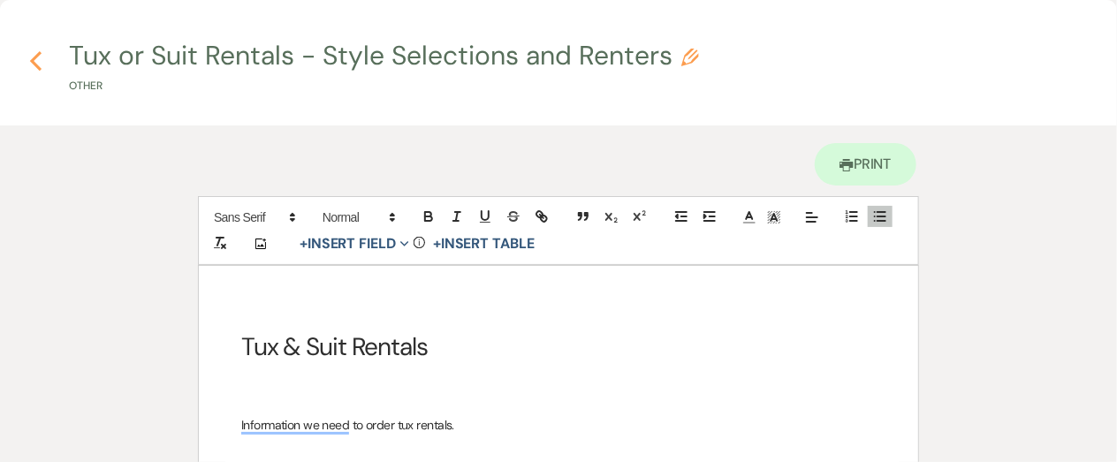
click at [37, 60] on icon "Previous" at bounding box center [35, 60] width 13 height 21
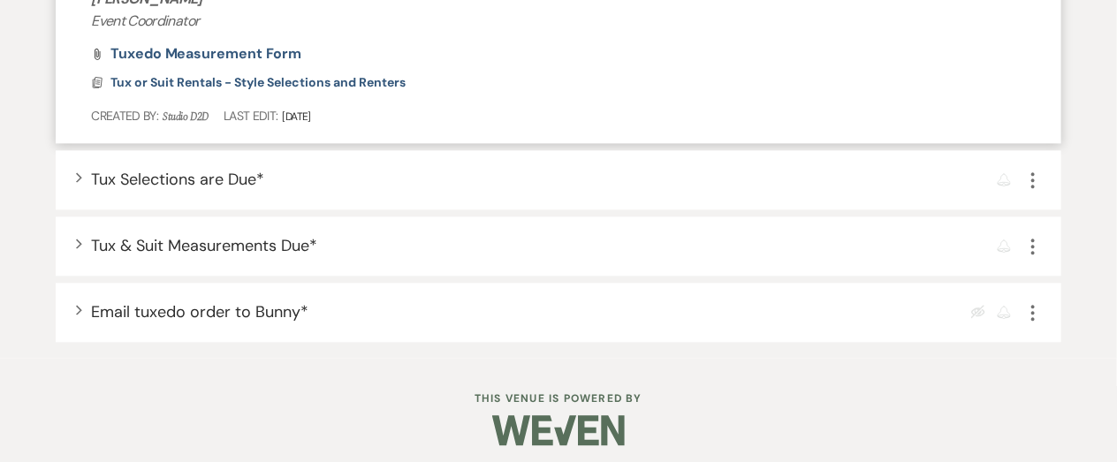
scroll to position [1413, 0]
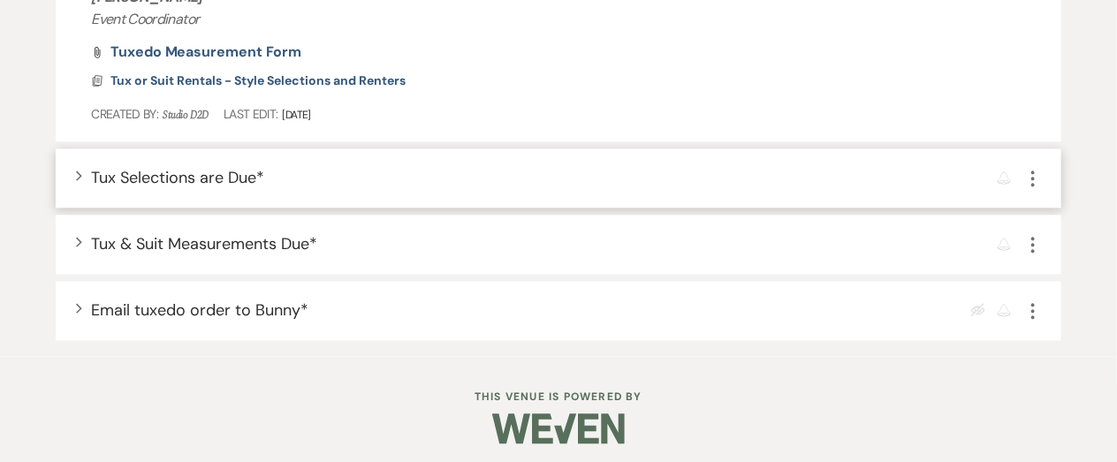
click at [230, 181] on span "Tux Selections are Due *" at bounding box center [177, 177] width 173 height 21
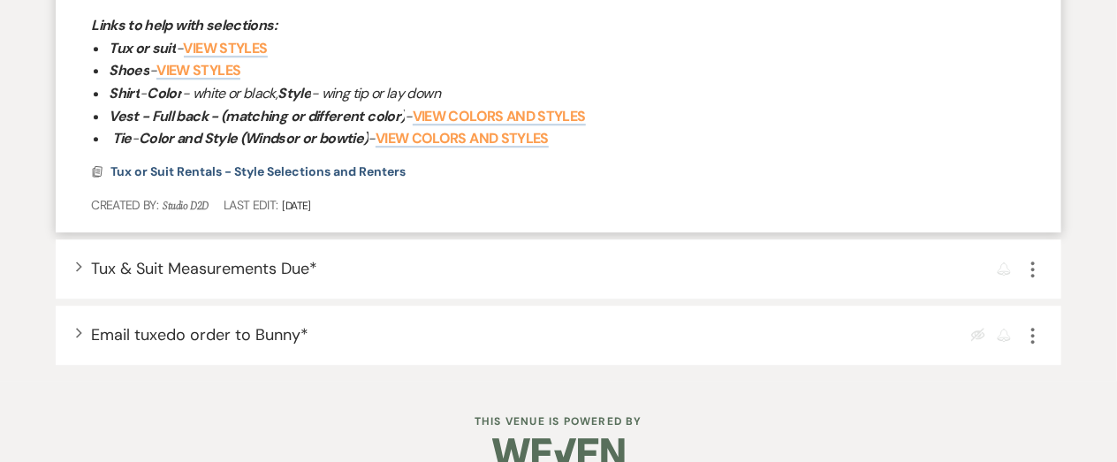
scroll to position [1733, 0]
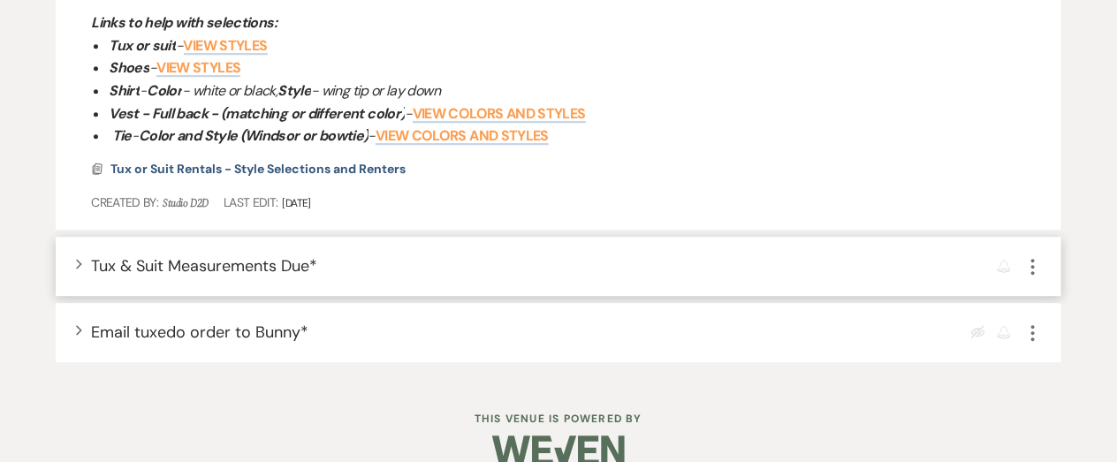
click at [270, 262] on span "Tux & Suit Measurements Due *" at bounding box center [204, 265] width 226 height 21
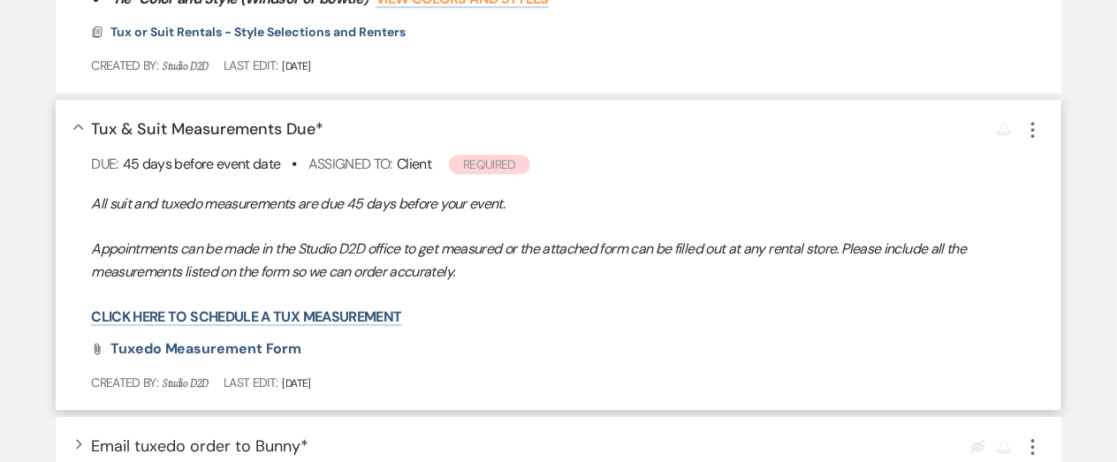
scroll to position [1871, 0]
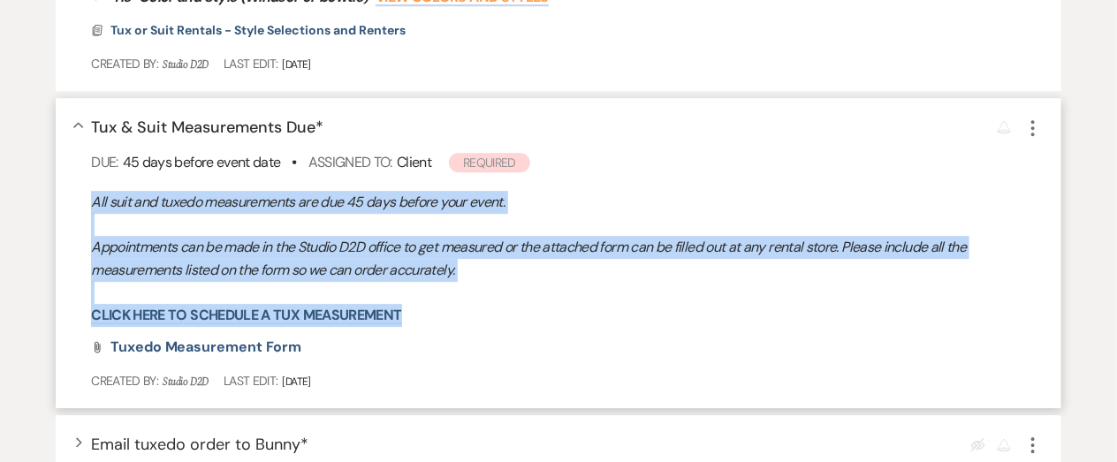
drag, startPoint x: 93, startPoint y: 194, endPoint x: 468, endPoint y: 320, distance: 395.9
click at [468, 320] on div "All suit and tuxedo measurements are due 45 days before your event. Appointment…" at bounding box center [567, 259] width 952 height 136
click at [416, 318] on p "Click here to schedule a tux measurement" at bounding box center [567, 315] width 952 height 23
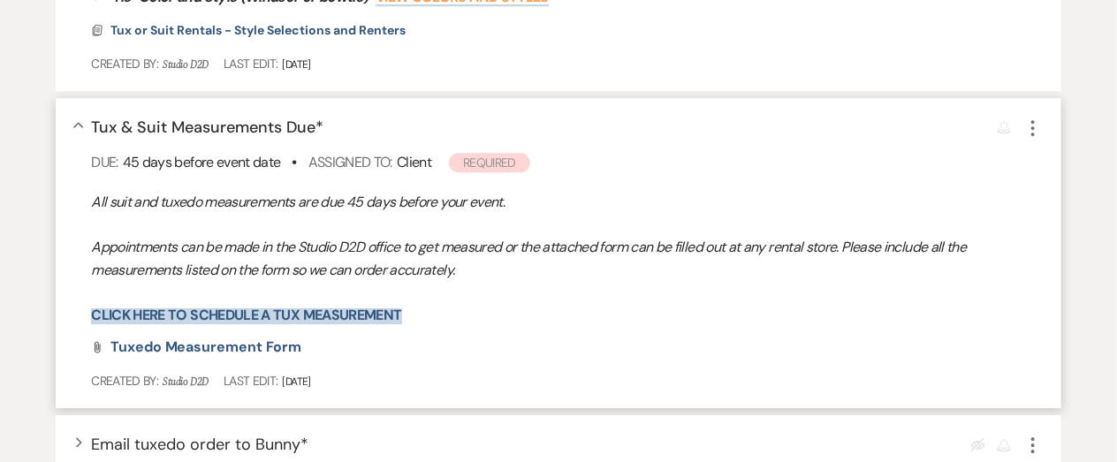
click at [362, 309] on link "Click here to schedule a tux measurement" at bounding box center [246, 315] width 310 height 19
drag, startPoint x: 282, startPoint y: 127, endPoint x: 213, endPoint y: 125, distance: 68.9
click at [213, 125] on span "Tux & Suit Measurements Due *" at bounding box center [207, 127] width 232 height 21
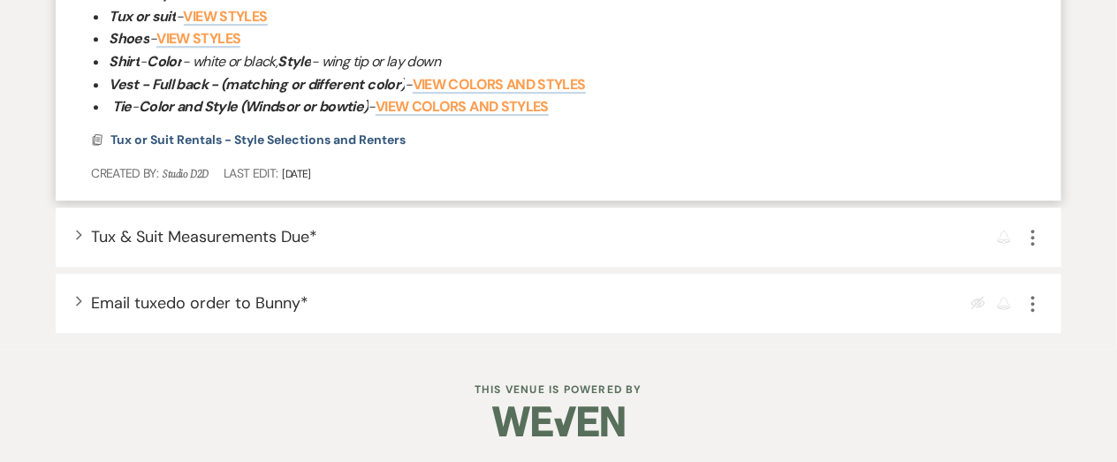
scroll to position [1505, 0]
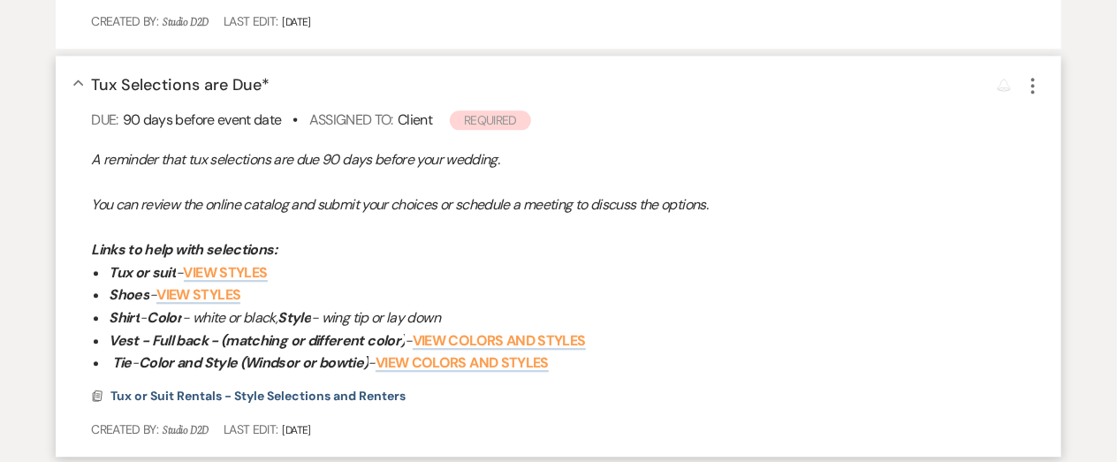
click at [213, 126] on span "90 days before event date" at bounding box center [202, 119] width 159 height 19
click at [183, 80] on span "Tux Selections are Due *" at bounding box center [180, 84] width 178 height 21
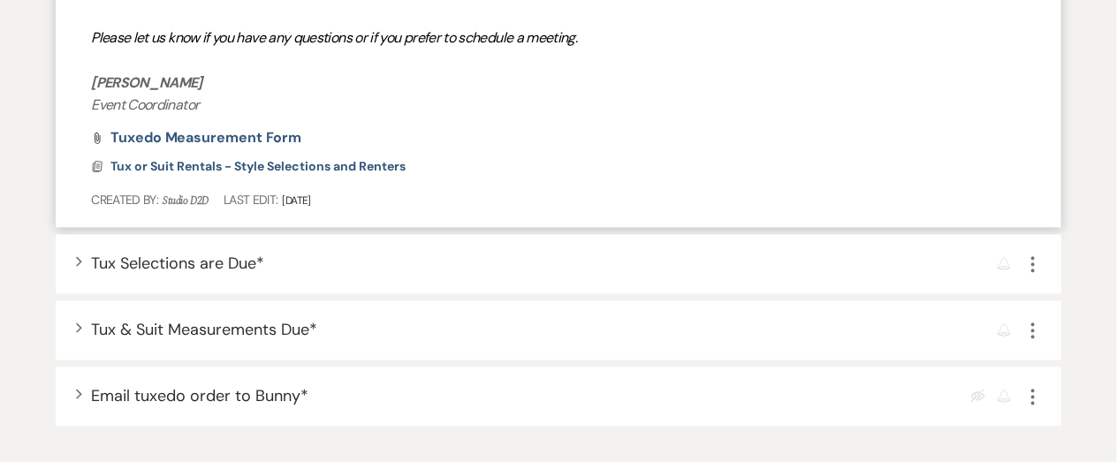
scroll to position [1331, 0]
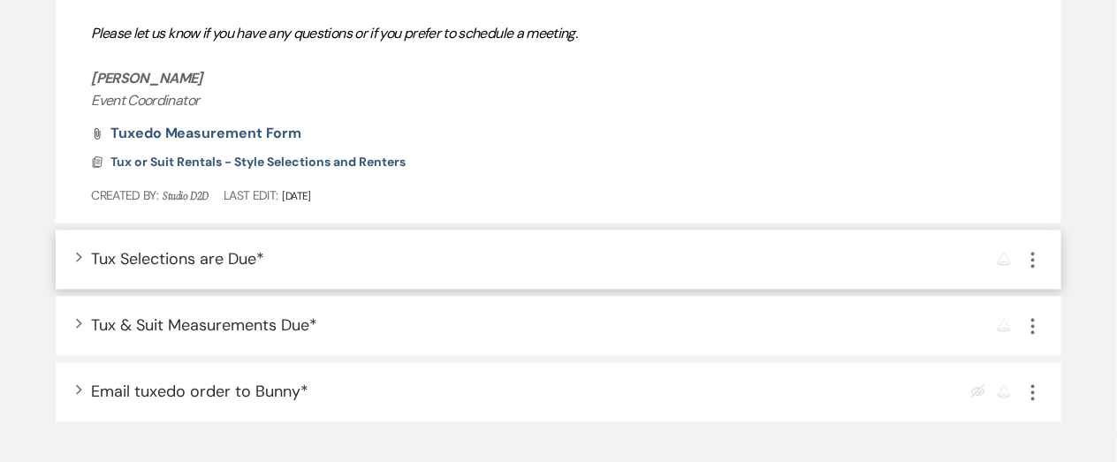
click at [202, 255] on span "Tux Selections are Due *" at bounding box center [177, 258] width 173 height 21
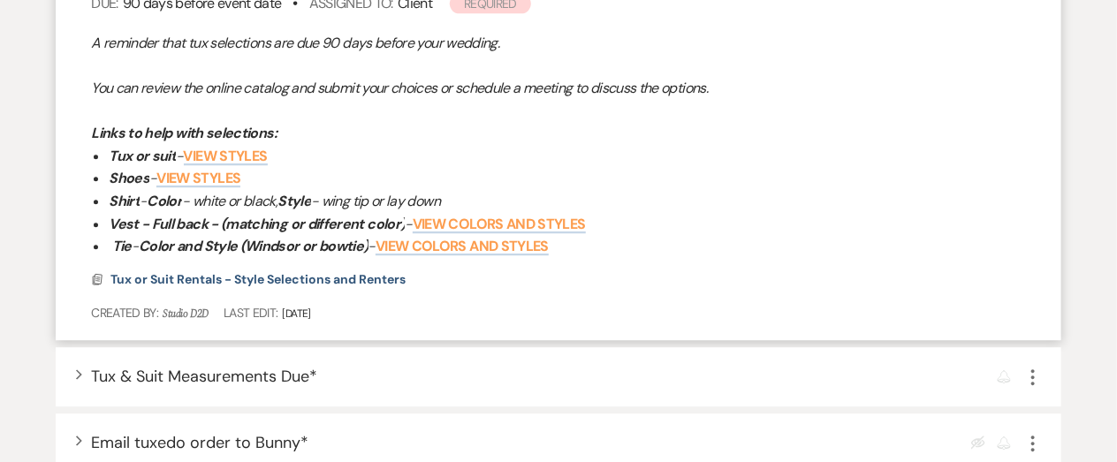
scroll to position [1623, 0]
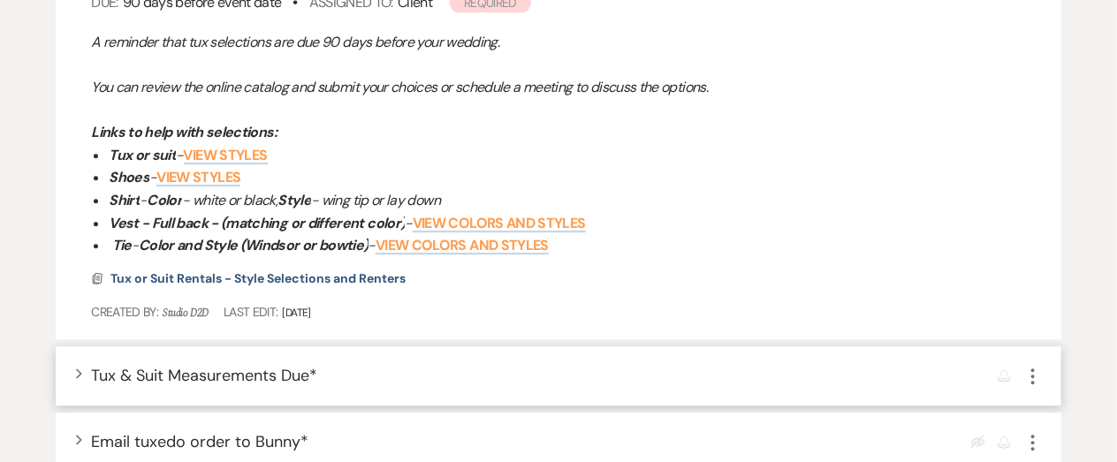
click at [240, 375] on span "Tux & Suit Measurements Due *" at bounding box center [204, 375] width 226 height 21
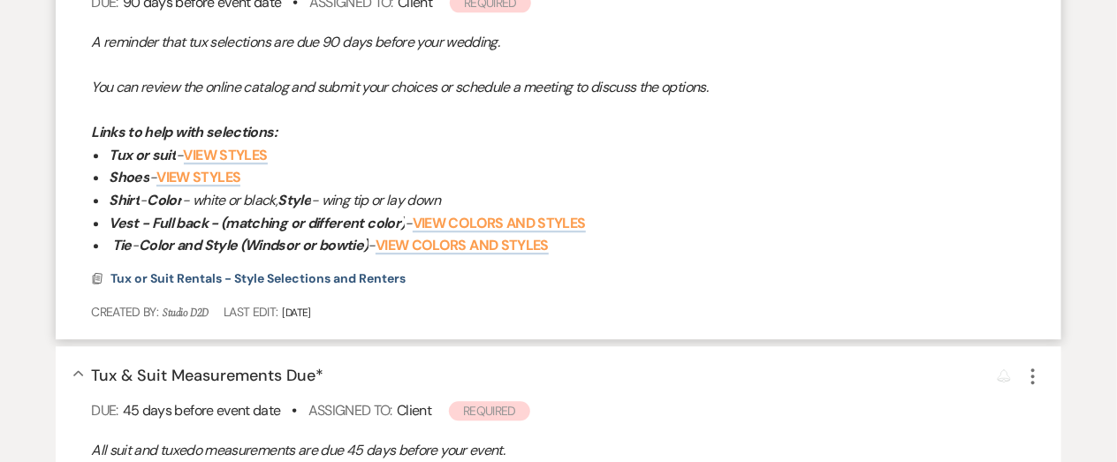
scroll to position [2013, 0]
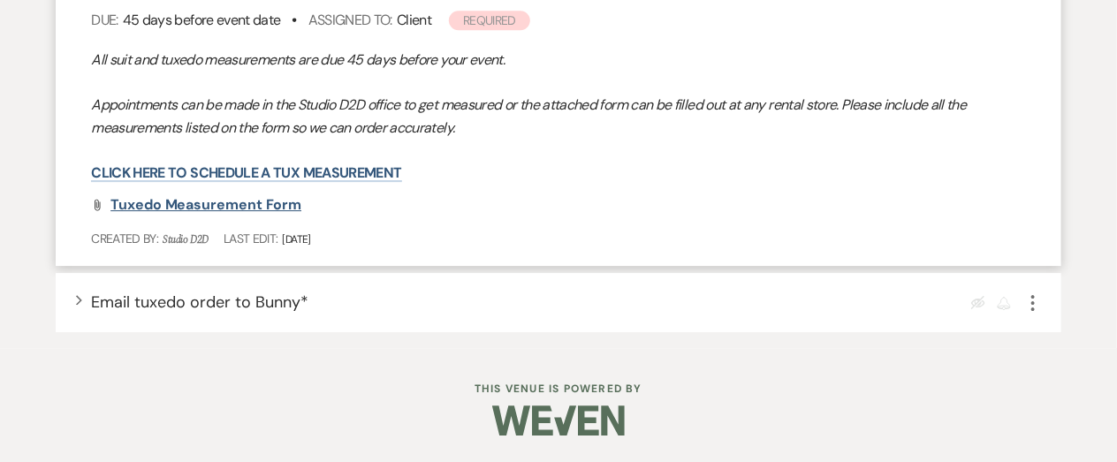
click at [254, 207] on span "Tuxedo Measurement Form" at bounding box center [205, 204] width 191 height 19
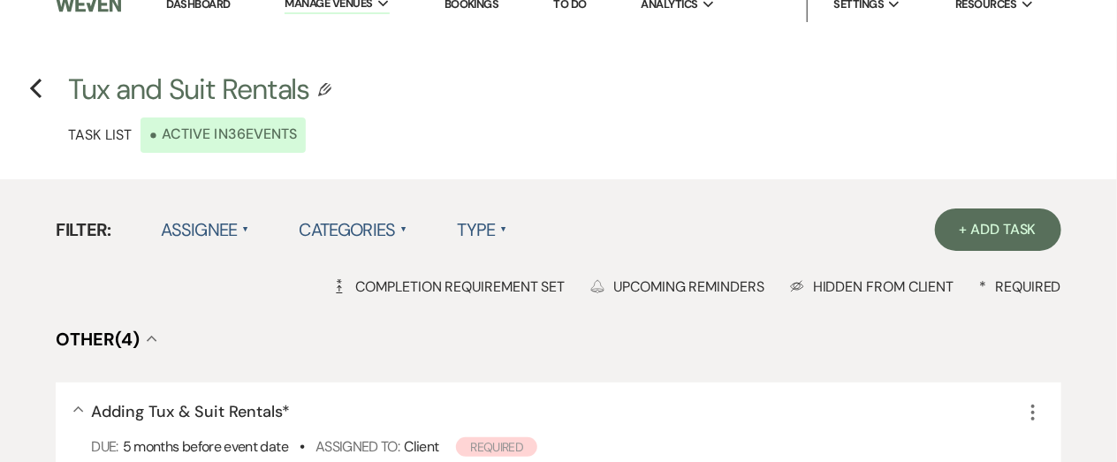
scroll to position [0, 0]
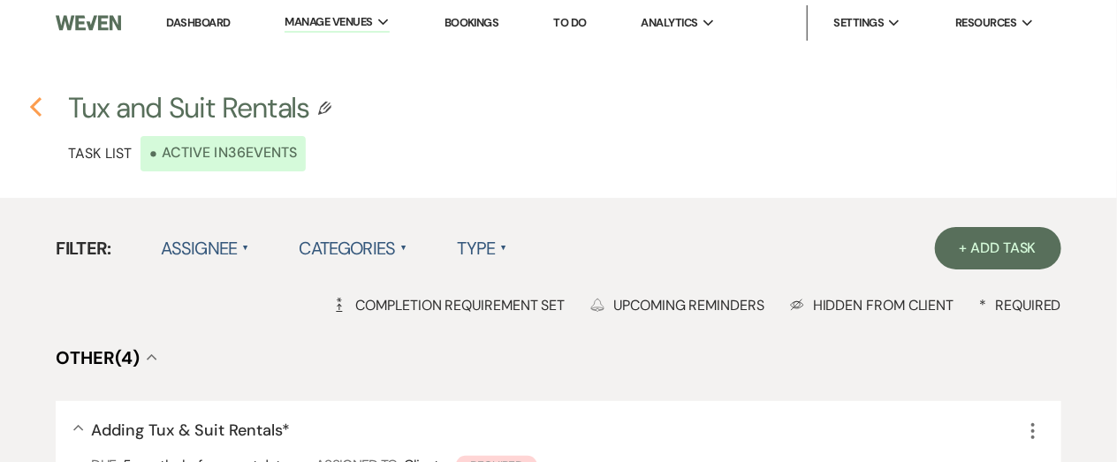
click at [32, 106] on use "button" at bounding box center [35, 106] width 11 height 19
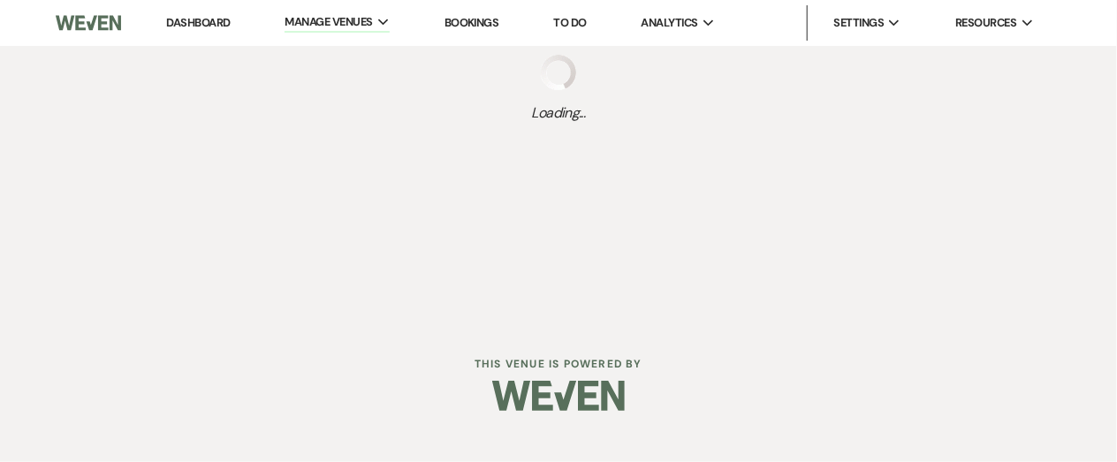
select select "Task List"
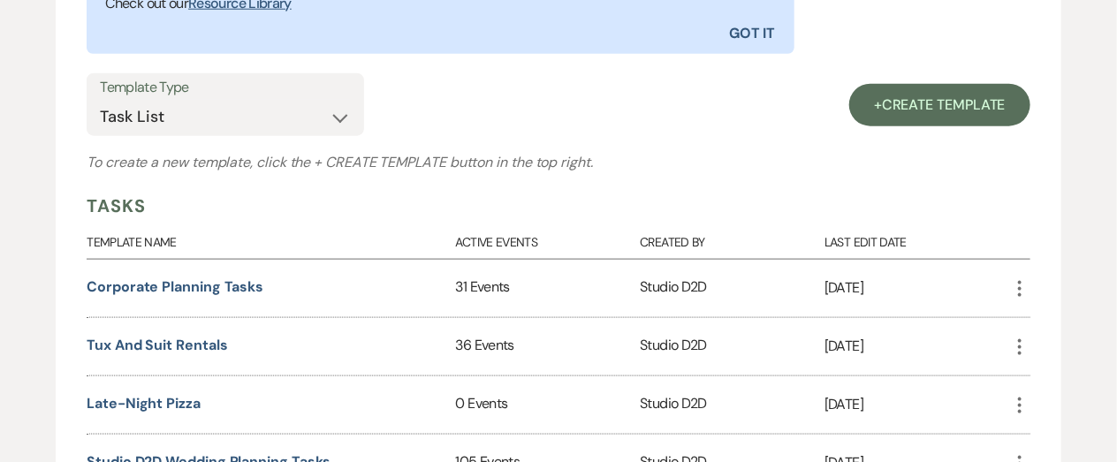
scroll to position [688, 0]
